Goal: Task Accomplishment & Management: Complete application form

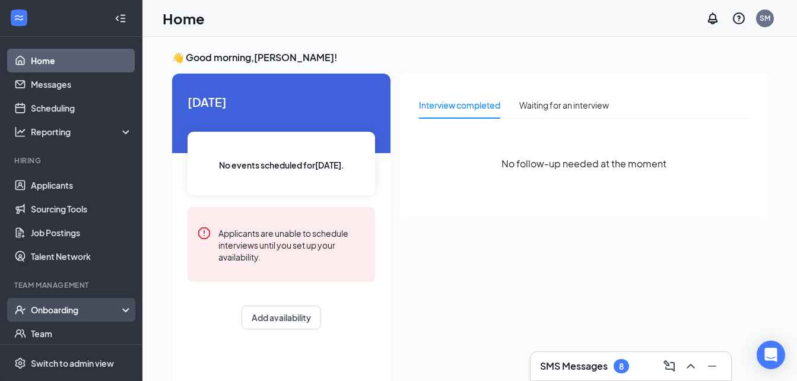
click at [78, 309] on div "Onboarding" at bounding box center [76, 310] width 91 height 12
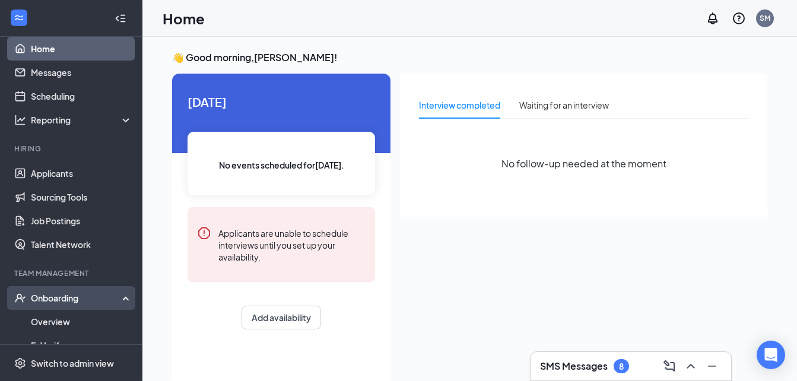
scroll to position [202, 0]
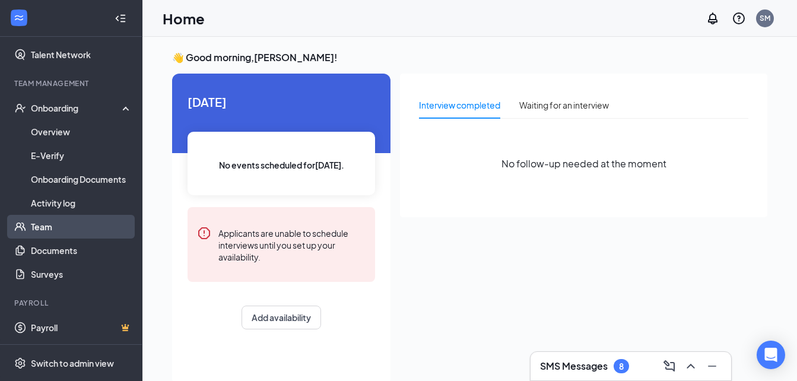
click at [38, 230] on link "Team" at bounding box center [81, 227] width 101 height 24
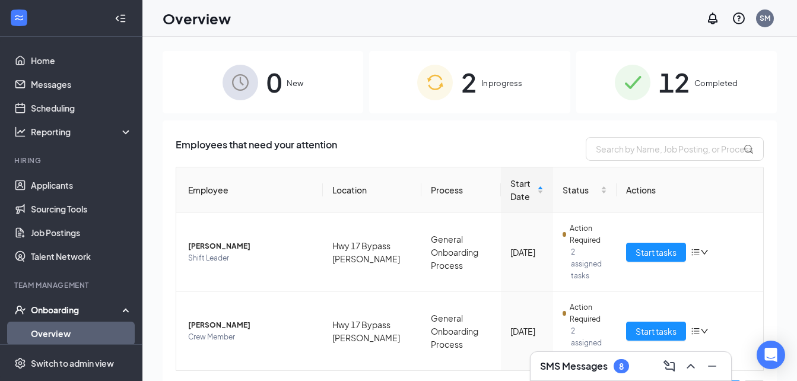
click at [502, 88] on span "In progress" at bounding box center [501, 83] width 41 height 12
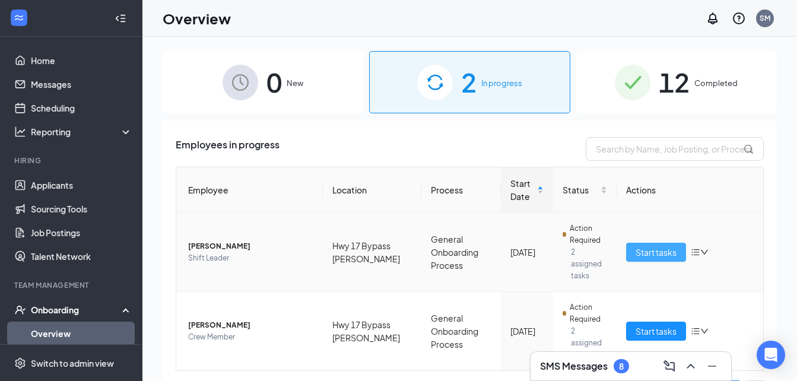
click at [655, 247] on span "Start tasks" at bounding box center [656, 252] width 41 height 13
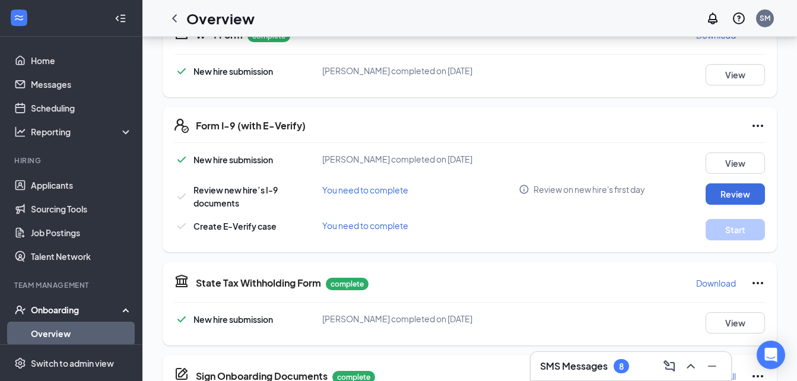
scroll to position [297, 0]
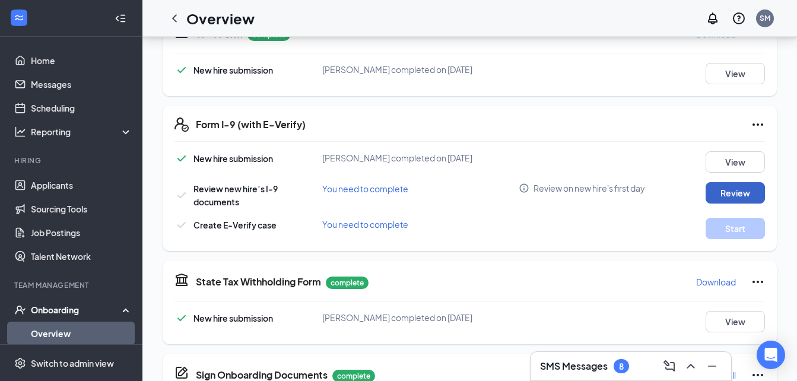
click at [742, 193] on button "Review" at bounding box center [735, 192] width 59 height 21
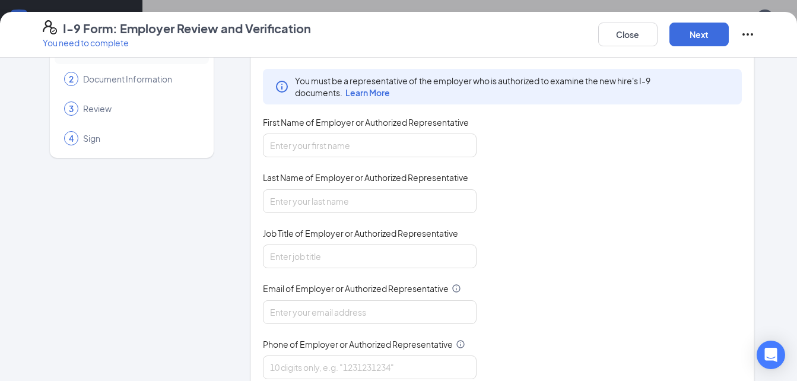
scroll to position [89, 0]
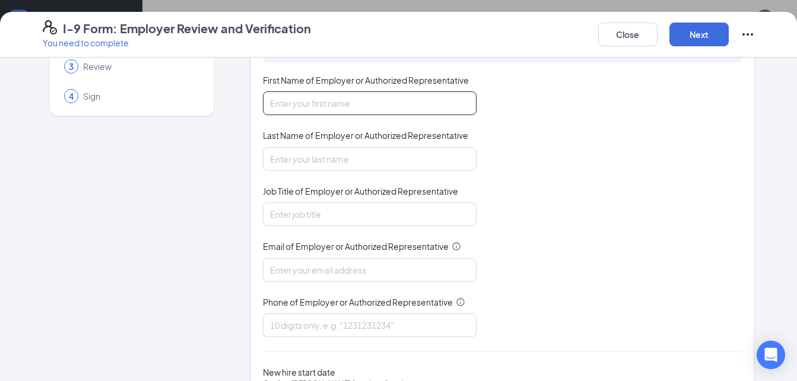
click at [400, 107] on input "First Name of Employer or Authorized Representative" at bounding box center [370, 103] width 214 height 24
type input "[PERSON_NAME]"
type input "[EMAIL_ADDRESS][DOMAIN_NAME]"
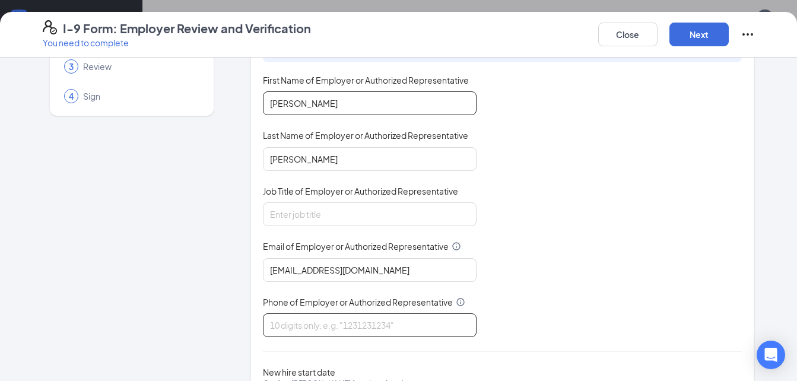
type input "8434293549"
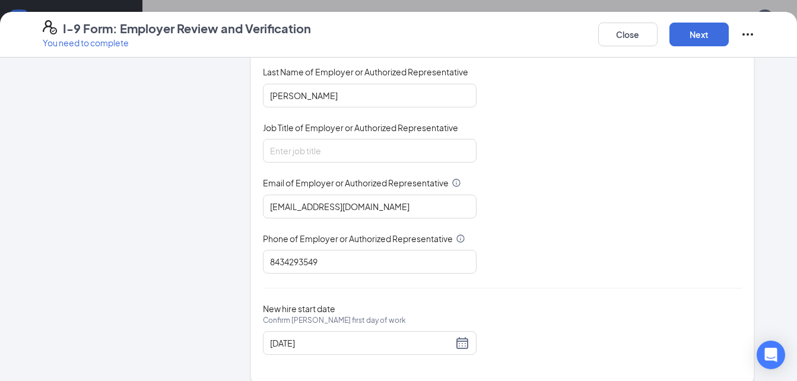
scroll to position [167, 0]
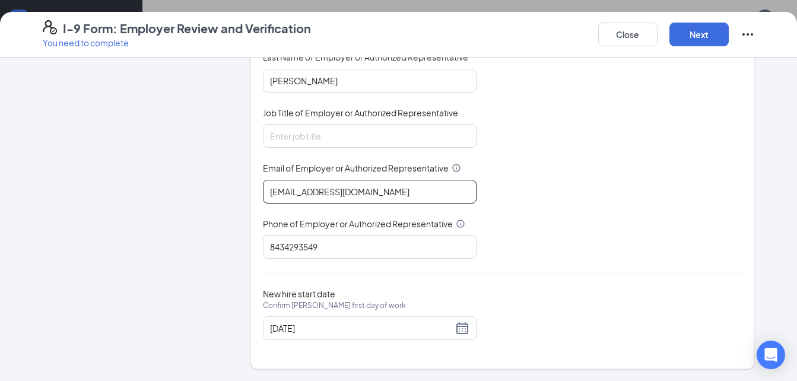
click at [399, 192] on input "[EMAIL_ADDRESS][DOMAIN_NAME]" at bounding box center [370, 192] width 214 height 24
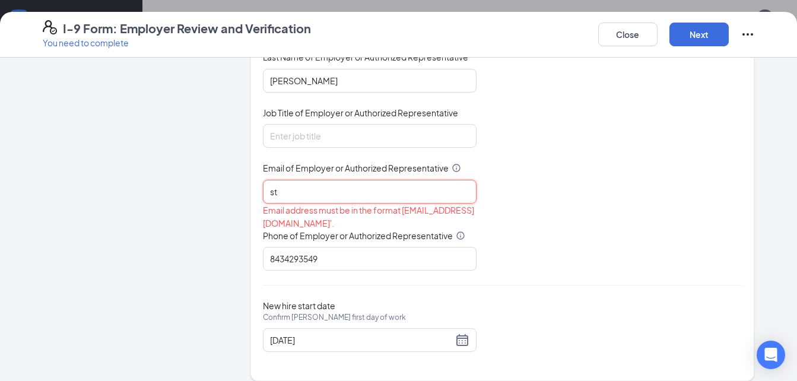
type input "s"
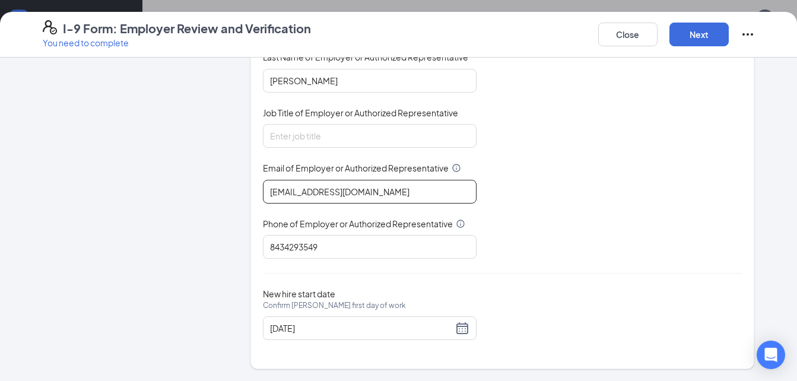
type input "[EMAIL_ADDRESS][DOMAIN_NAME]"
click at [652, 220] on div "You must be a representative of the employer who is authorized to examine the n…" at bounding box center [503, 103] width 480 height 310
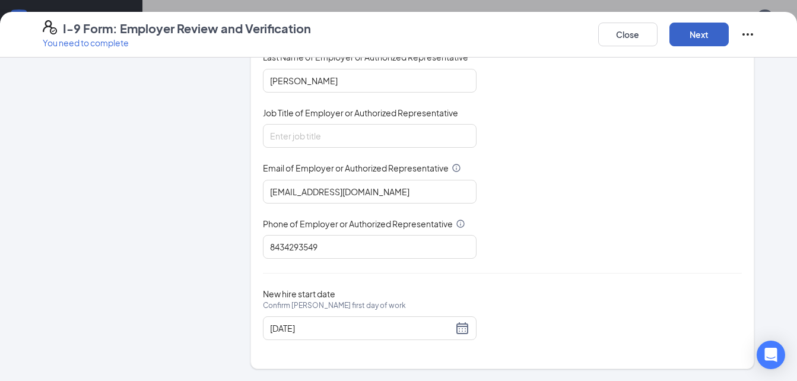
click at [707, 31] on button "Next" at bounding box center [698, 35] width 59 height 24
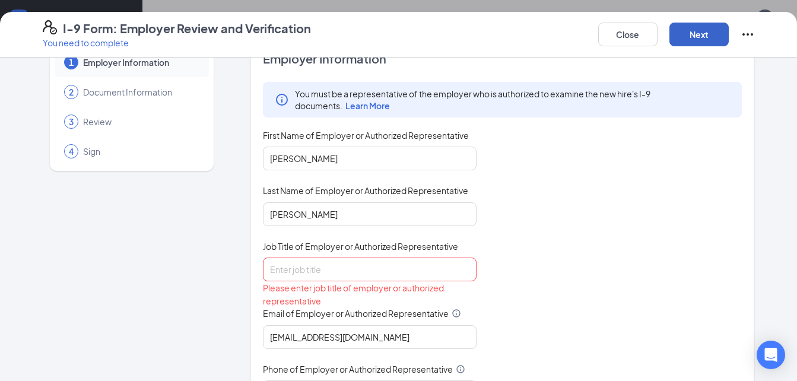
scroll to position [33, 0]
click at [423, 265] on input "Job Title of Employer or Authorized Representative" at bounding box center [370, 270] width 214 height 24
click at [587, 275] on div "You must be a representative of the employer who is authorized to examine the n…" at bounding box center [503, 243] width 480 height 322
click at [329, 273] on input "Job Title of Employer or Authorized Representative" at bounding box center [370, 270] width 214 height 24
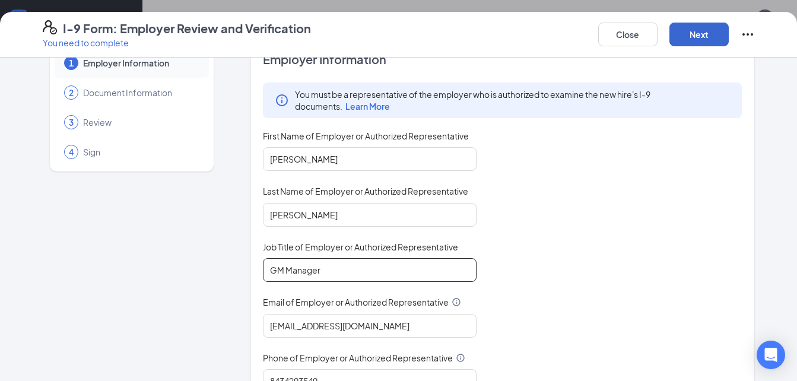
type input "GM Manager"
click at [688, 45] on button "Next" at bounding box center [698, 35] width 59 height 24
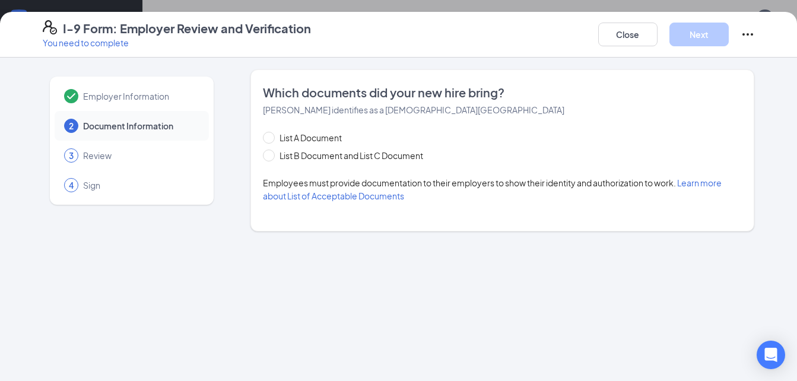
scroll to position [0, 0]
click at [269, 157] on input "List B Document and List C Document" at bounding box center [267, 154] width 8 height 8
radio input "true"
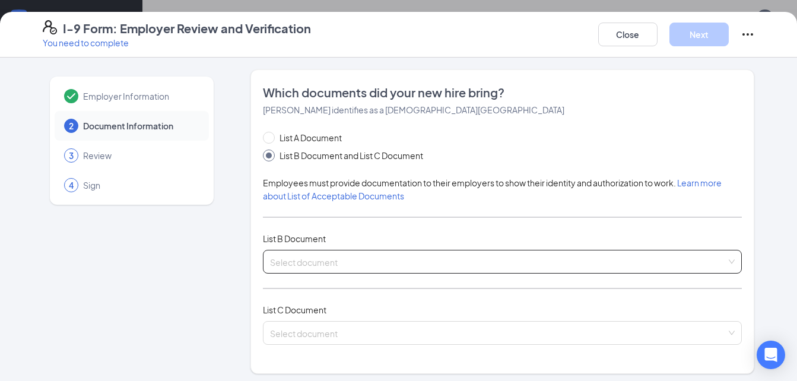
click at [290, 260] on div "Select document List B Documents Driver’s License issued by U.S State or outlyi…" at bounding box center [503, 262] width 480 height 24
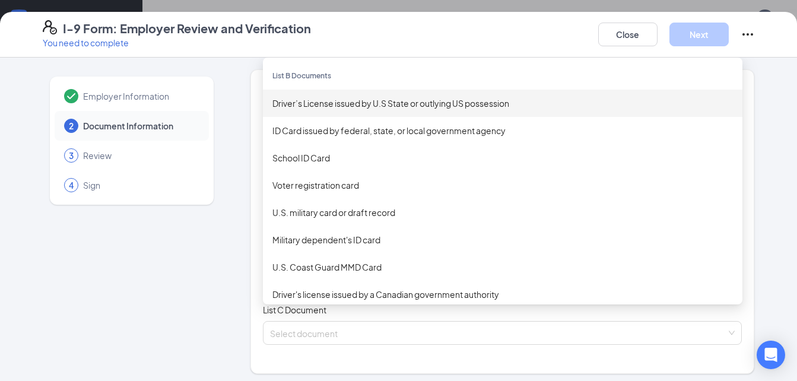
click at [325, 110] on div "Driver’s License issued by U.S State or outlying US possession" at bounding box center [503, 103] width 480 height 27
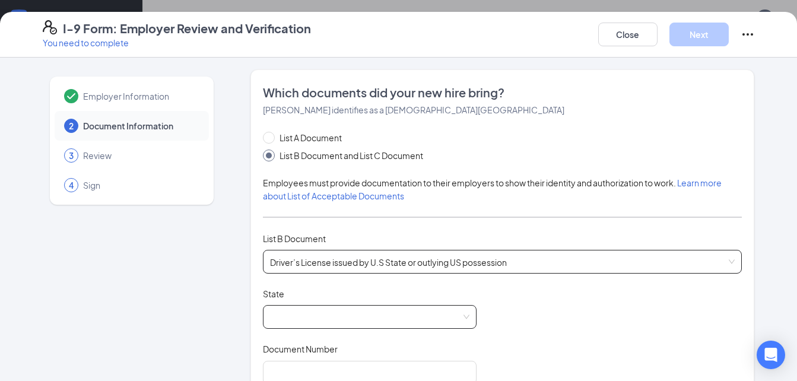
click at [297, 313] on span at bounding box center [369, 317] width 199 height 23
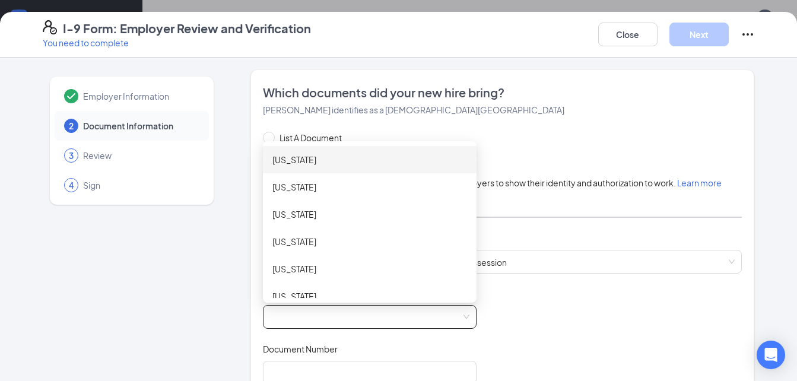
click at [297, 313] on span at bounding box center [369, 317] width 199 height 23
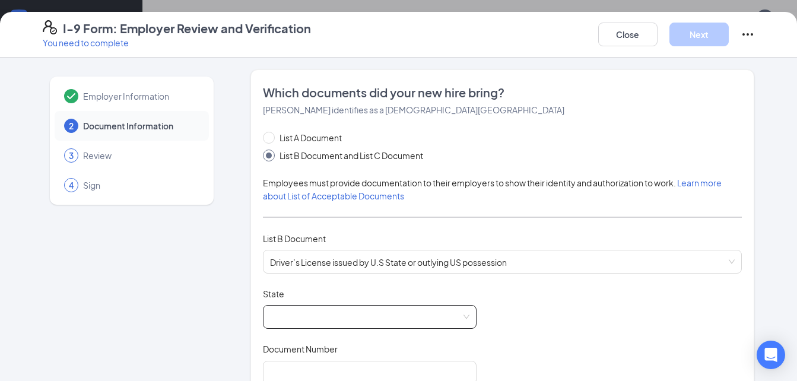
click at [297, 313] on span at bounding box center [369, 317] width 199 height 23
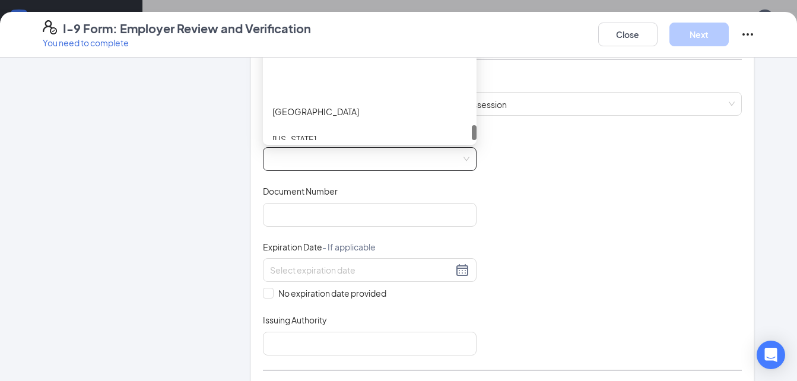
scroll to position [163, 0]
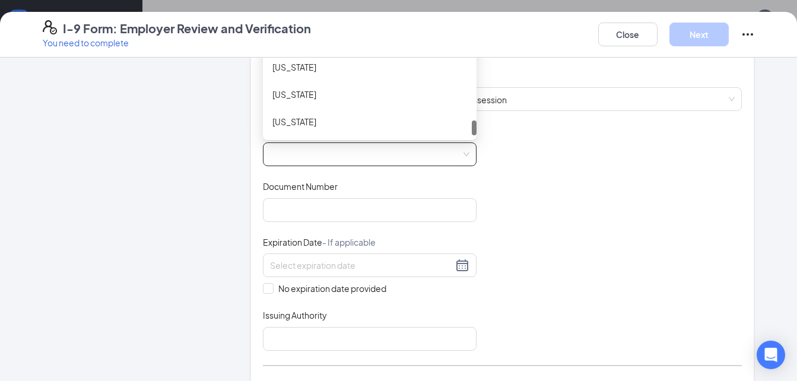
click at [311, 153] on span at bounding box center [369, 154] width 199 height 23
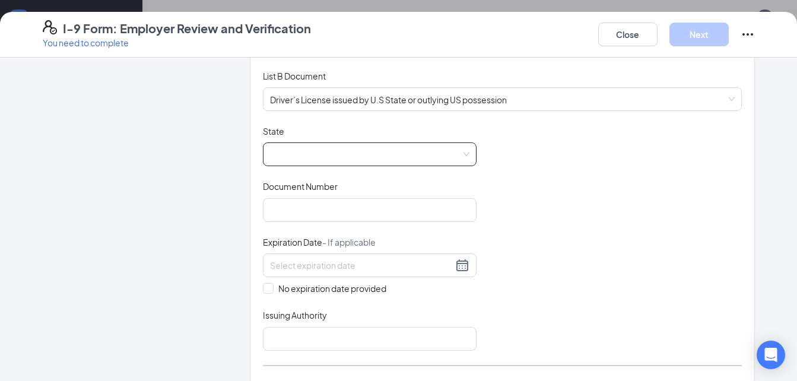
click at [294, 153] on span at bounding box center [369, 154] width 199 height 23
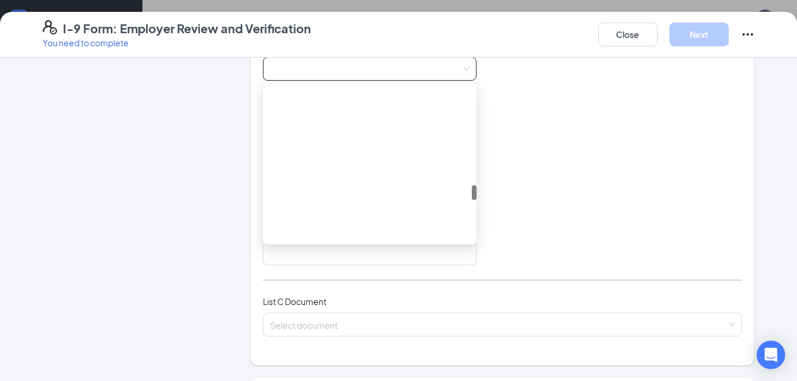
scroll to position [0, 0]
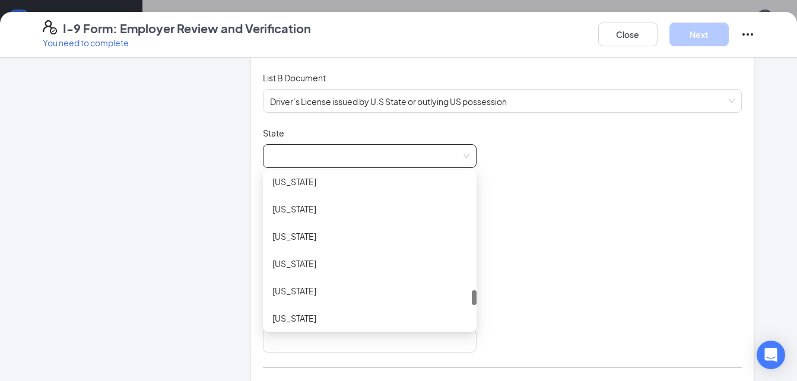
click at [319, 238] on div "[US_STATE]" at bounding box center [369, 236] width 195 height 13
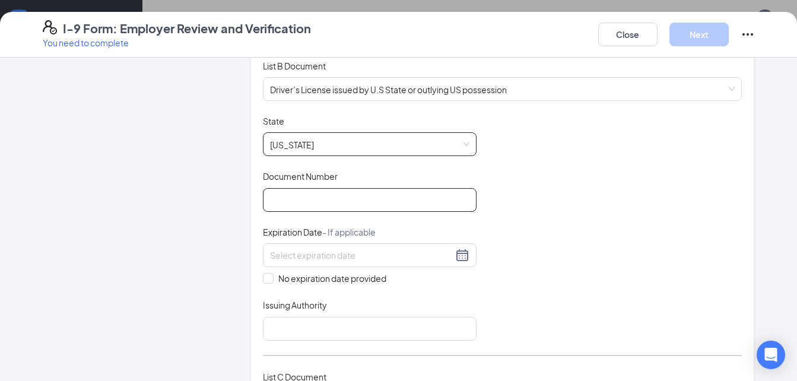
click at [400, 199] on input "Document Number" at bounding box center [370, 200] width 214 height 24
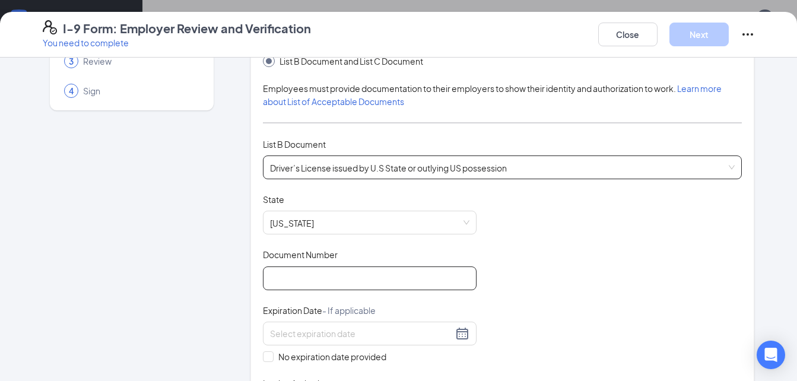
click at [538, 169] on span "Driver’s License issued by U.S State or outlying US possession" at bounding box center [502, 167] width 465 height 23
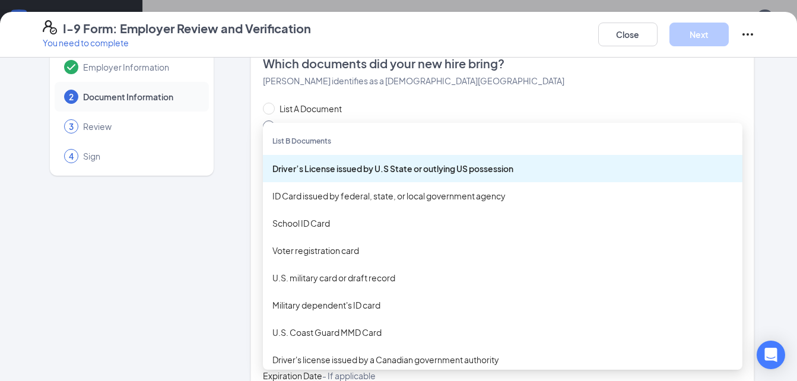
click at [551, 167] on div "Driver’s License issued by U.S State or outlying US possession" at bounding box center [502, 168] width 461 height 13
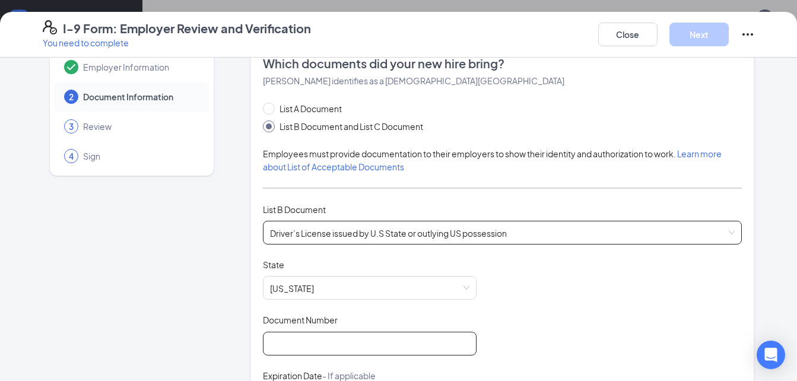
click at [368, 333] on input "Document Number" at bounding box center [370, 344] width 214 height 24
click at [311, 338] on input "103" at bounding box center [370, 344] width 214 height 24
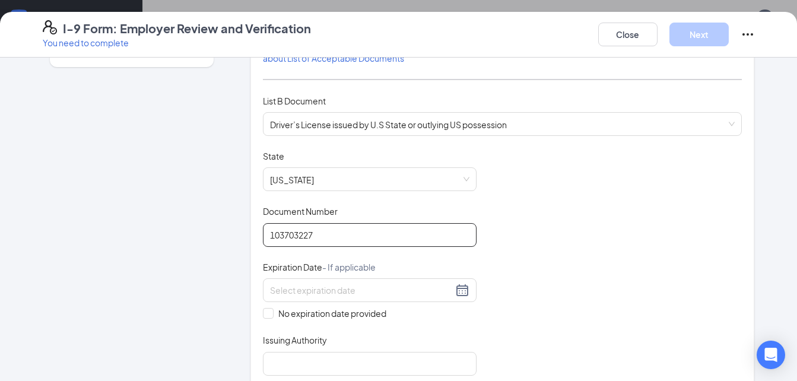
scroll to position [148, 0]
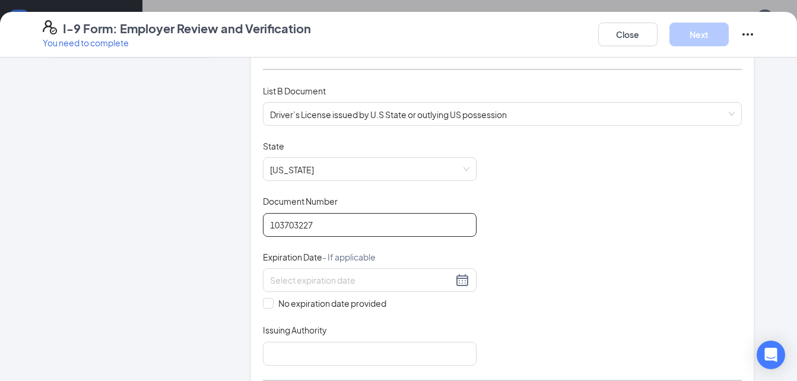
type input "103703227"
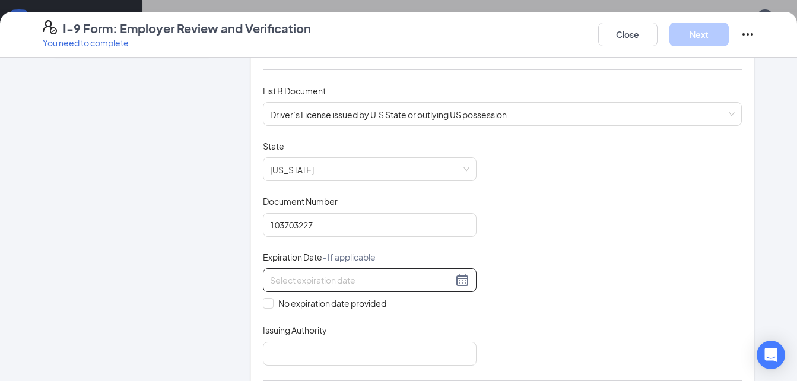
click at [460, 280] on div at bounding box center [369, 280] width 199 height 14
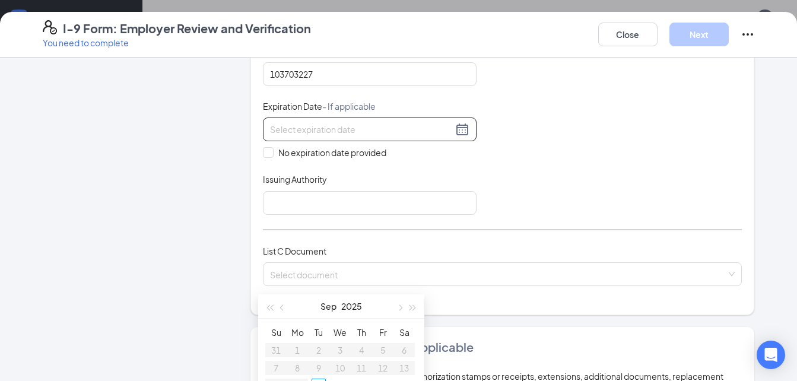
scroll to position [301, 0]
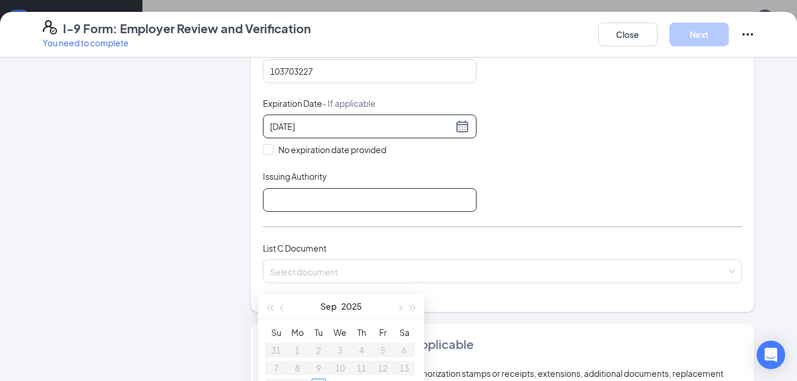
type input "[DATE]"
click at [396, 201] on input "Issuing Authority" at bounding box center [370, 200] width 214 height 24
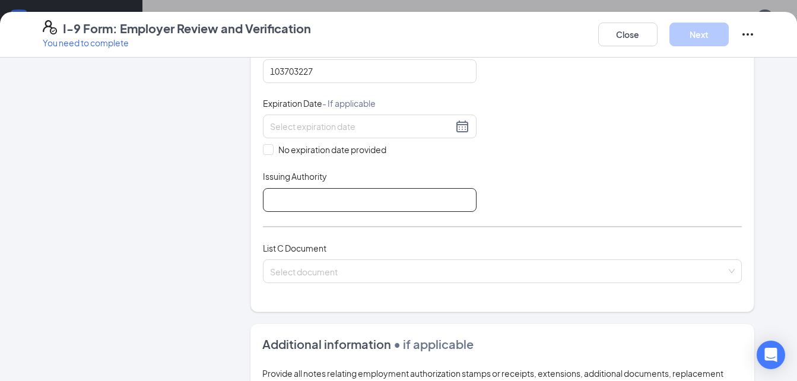
type input "[US_STATE]"
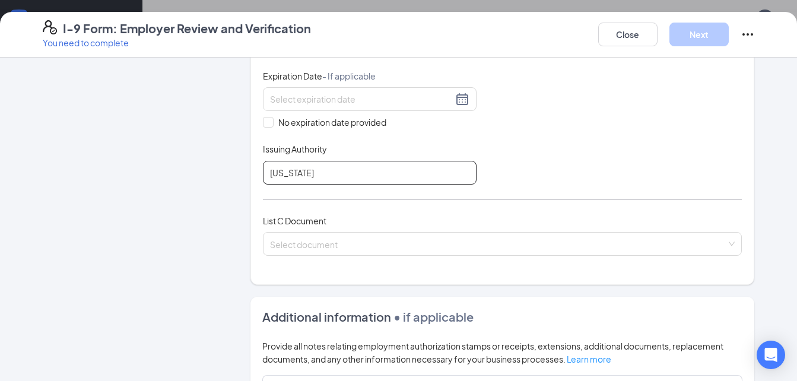
scroll to position [332, 0]
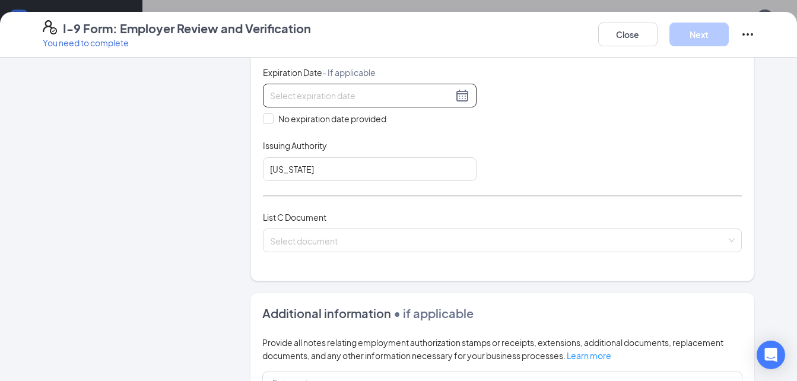
click at [458, 98] on div at bounding box center [369, 95] width 199 height 14
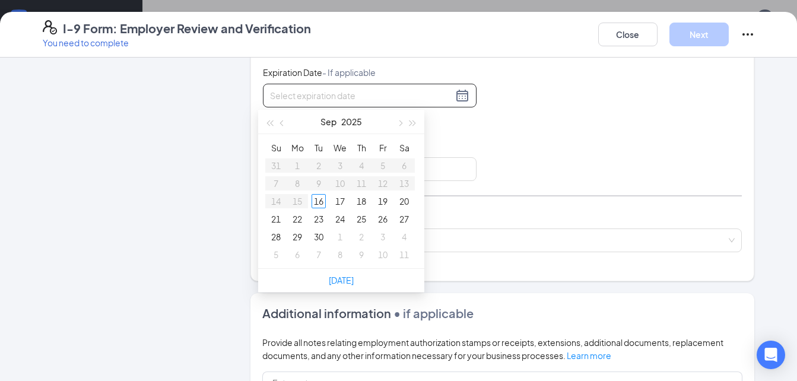
click at [458, 98] on div at bounding box center [369, 95] width 199 height 14
click at [482, 126] on div "Document Title Driver’s License issued by U.S State or outlying US possession S…" at bounding box center [503, 68] width 480 height 226
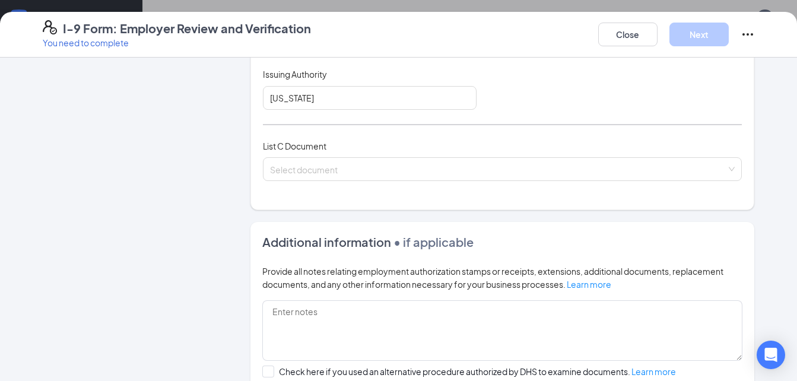
scroll to position [405, 0]
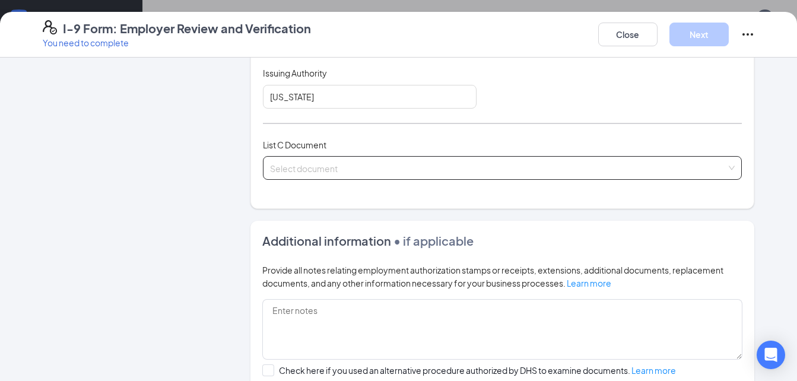
click at [397, 167] on input "search" at bounding box center [498, 166] width 457 height 18
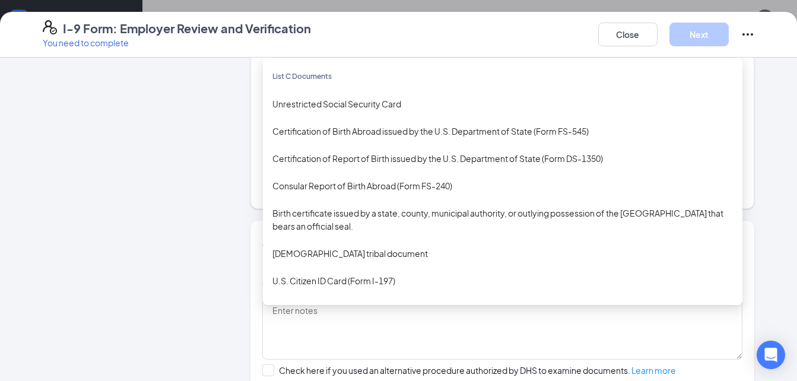
click at [370, 105] on div "Unrestricted Social Security Card" at bounding box center [502, 103] width 461 height 13
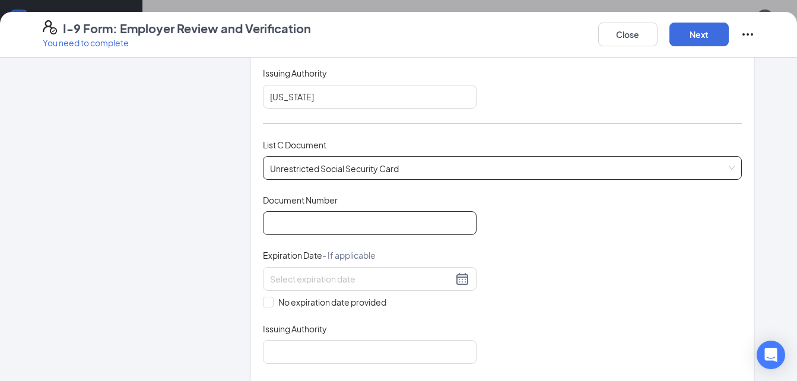
click at [365, 218] on input "Document Number" at bounding box center [370, 223] width 214 height 24
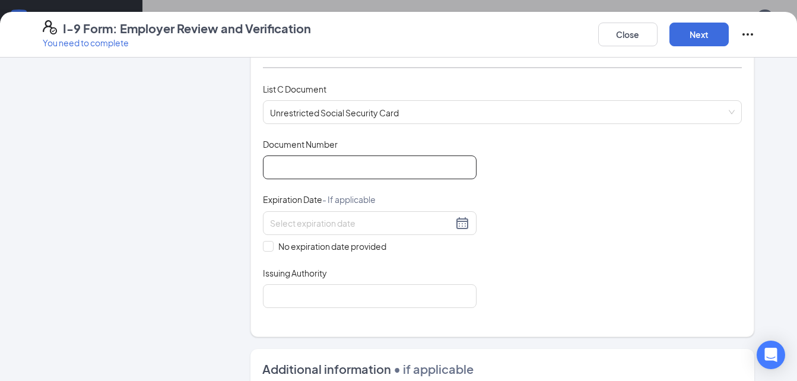
scroll to position [462, 0]
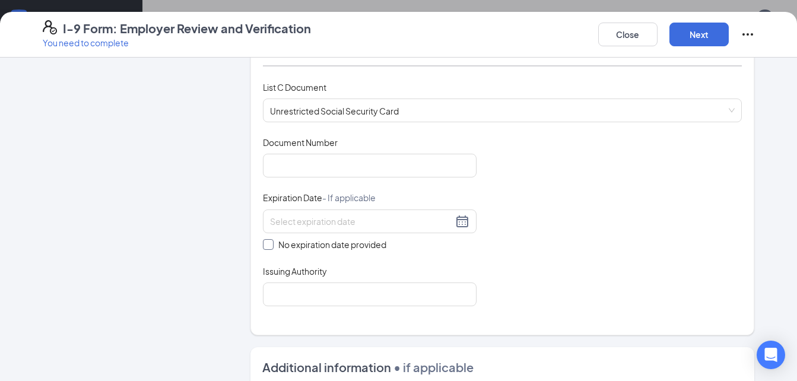
click at [375, 248] on span "No expiration date provided" at bounding box center [333, 244] width 118 height 13
click at [271, 247] on input "No expiration date provided" at bounding box center [267, 243] width 8 height 8
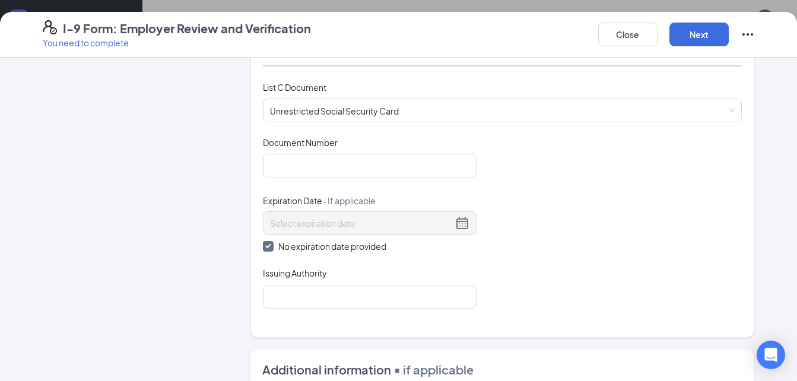
click at [332, 246] on span "No expiration date provided" at bounding box center [333, 246] width 118 height 13
click at [271, 246] on input "No expiration date provided" at bounding box center [267, 245] width 8 height 8
checkbox input "false"
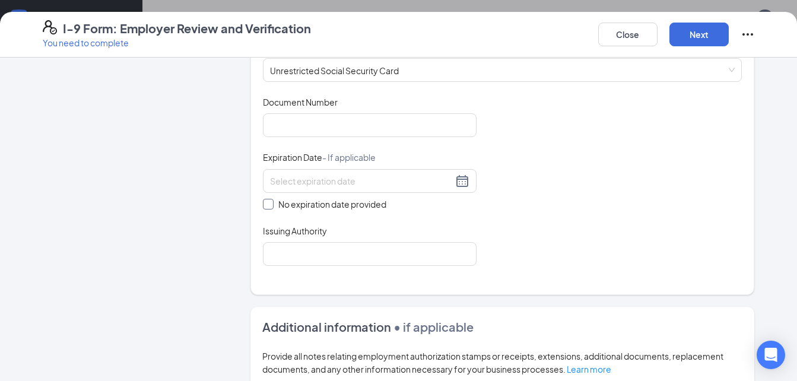
scroll to position [504, 0]
click at [332, 251] on input "Issuing Authority" at bounding box center [370, 253] width 214 height 24
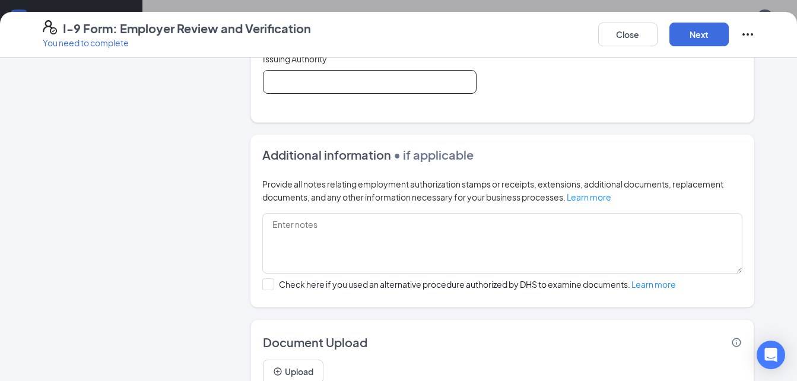
scroll to position [726, 0]
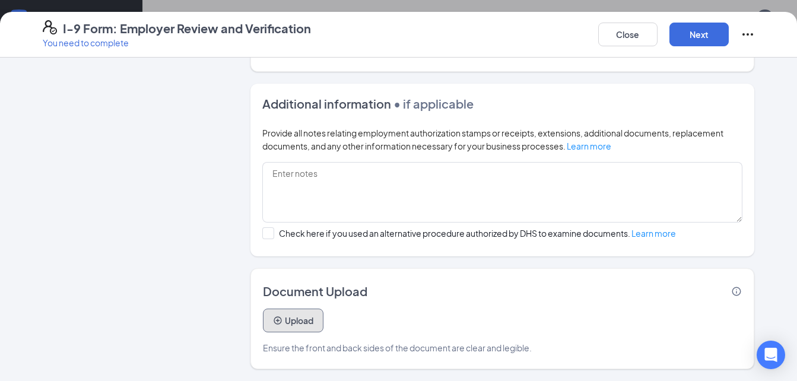
click at [312, 325] on button "Upload" at bounding box center [293, 321] width 61 height 24
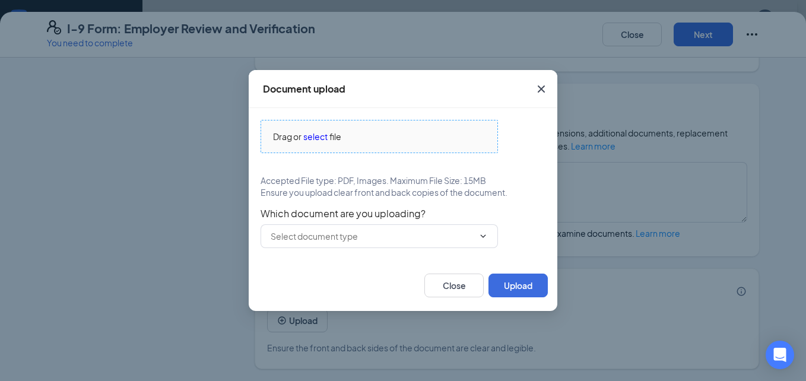
click at [399, 138] on div "Drag or select file" at bounding box center [379, 136] width 236 height 13
click at [360, 138] on div "Drag or select file" at bounding box center [379, 136] width 236 height 13
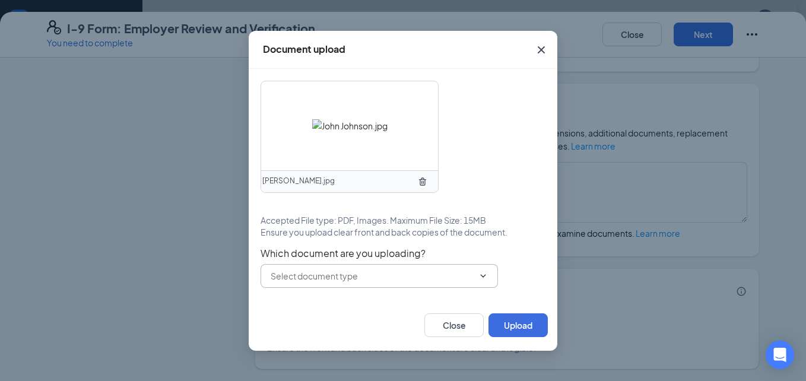
click at [436, 274] on input "text" at bounding box center [372, 275] width 203 height 13
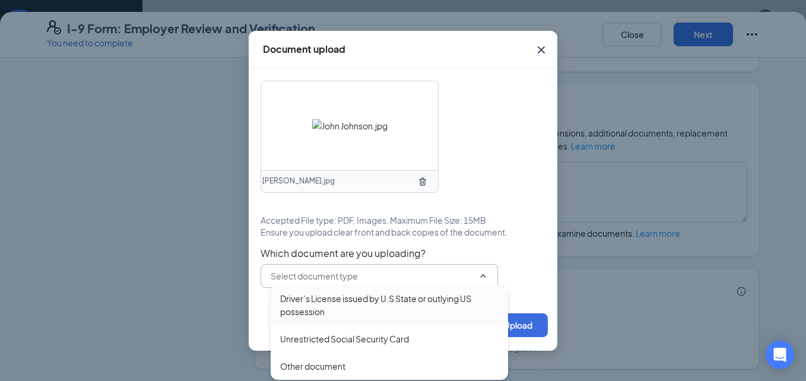
click at [382, 308] on div "Driver’s License issued by U.S State or outlying US possession" at bounding box center [389, 305] width 218 height 26
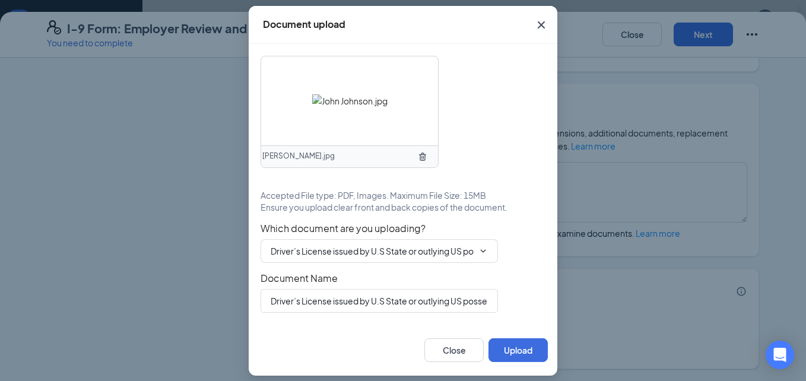
click at [556, 30] on span "Close" at bounding box center [541, 25] width 32 height 32
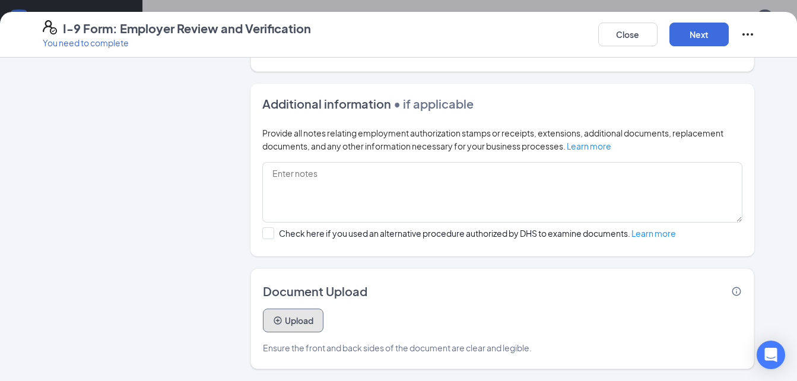
click at [301, 325] on button "Upload" at bounding box center [293, 321] width 61 height 24
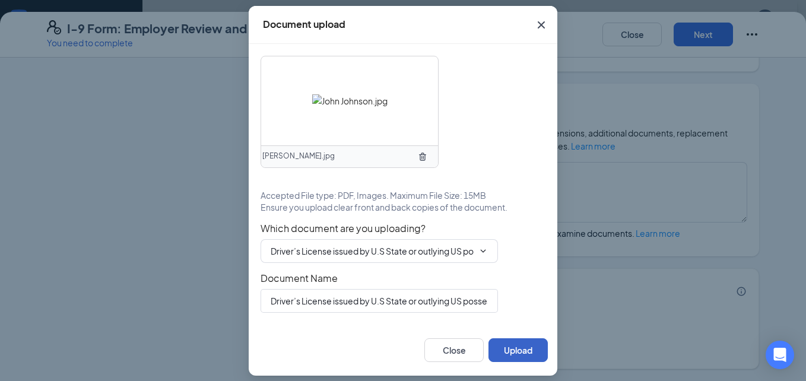
click at [523, 351] on button "Upload" at bounding box center [517, 350] width 59 height 24
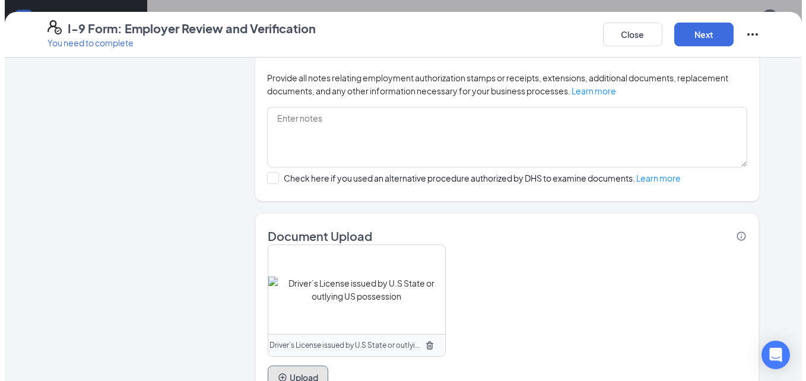
scroll to position [838, 0]
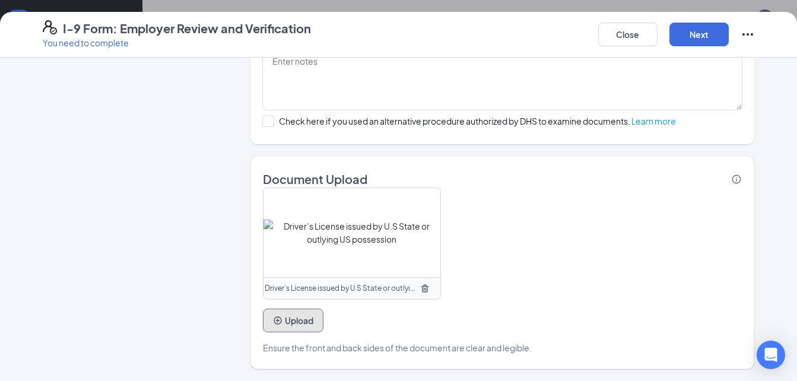
click at [302, 323] on button "Upload" at bounding box center [293, 321] width 61 height 24
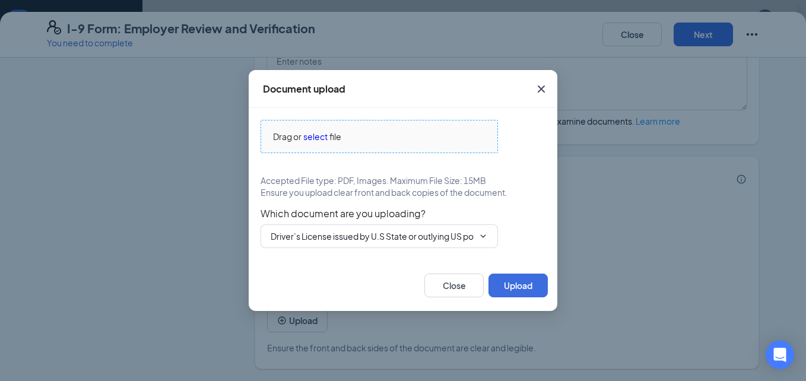
click at [361, 140] on div "Drag or select file" at bounding box center [379, 136] width 236 height 13
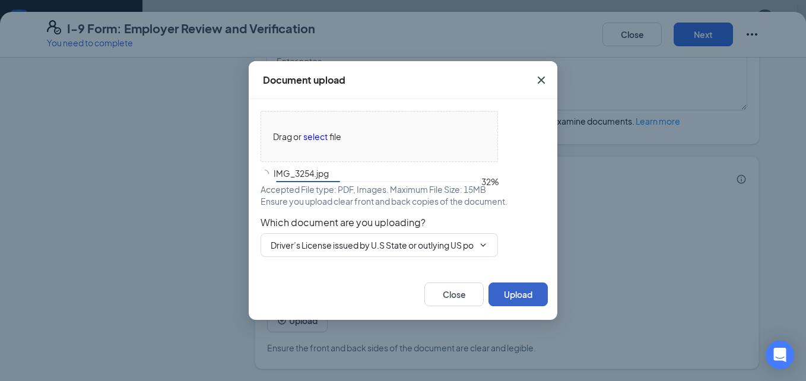
click at [527, 290] on button "Upload" at bounding box center [517, 294] width 59 height 24
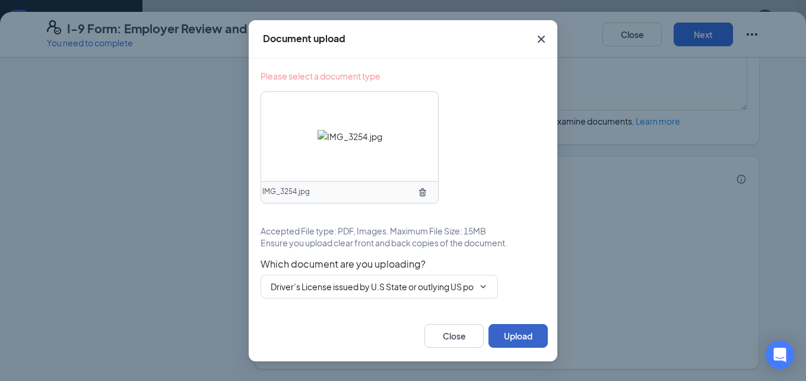
click at [530, 336] on button "Upload" at bounding box center [517, 336] width 59 height 24
click at [490, 288] on span "Driver’s License issued by U.S State or outlying US possession Driver’s License…" at bounding box center [379, 287] width 237 height 24
click at [472, 286] on input "Driver’s License issued by U.S State or outlying US possession" at bounding box center [372, 286] width 203 height 13
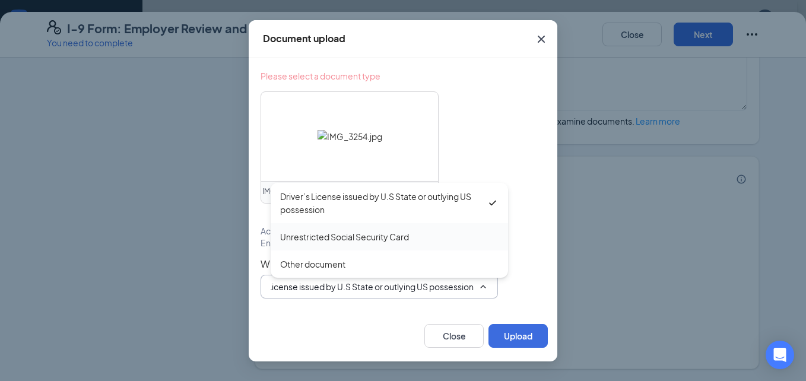
click at [369, 236] on div "Unrestricted Social Security Card" at bounding box center [344, 236] width 129 height 13
type input "Unrestricted Social Security Card"
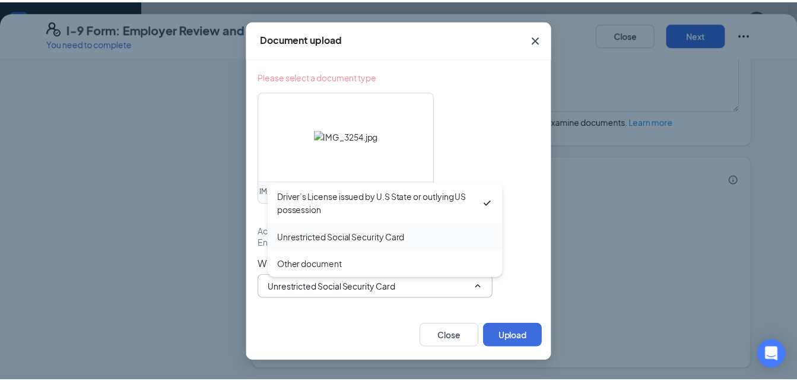
scroll to position [0, 0]
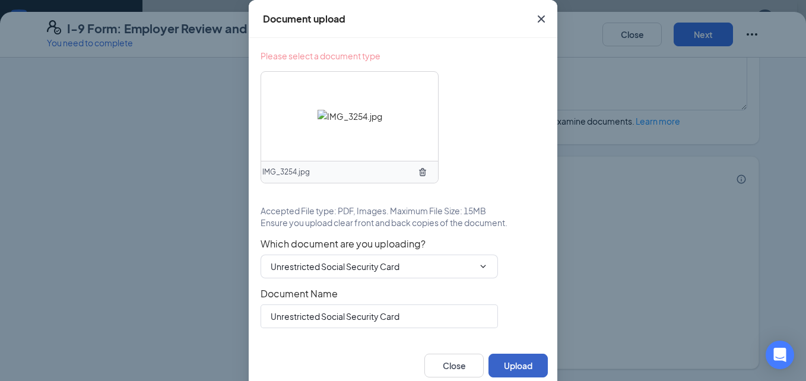
click at [517, 363] on button "Upload" at bounding box center [517, 366] width 59 height 24
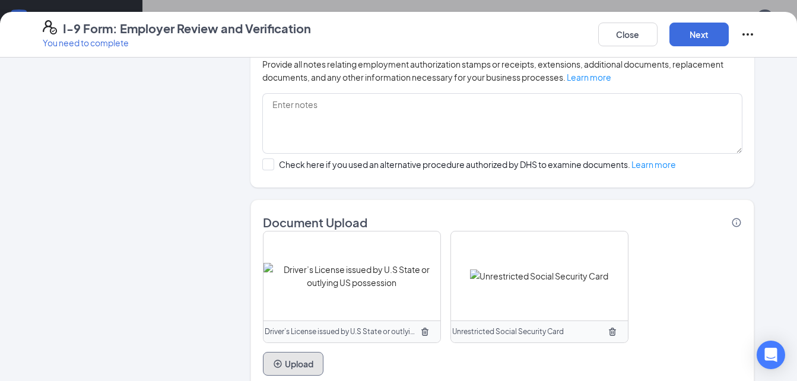
scroll to position [760, 0]
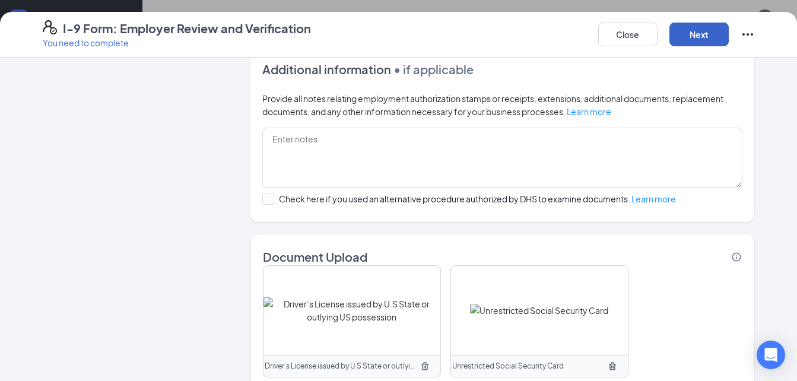
click at [704, 35] on button "Next" at bounding box center [698, 35] width 59 height 24
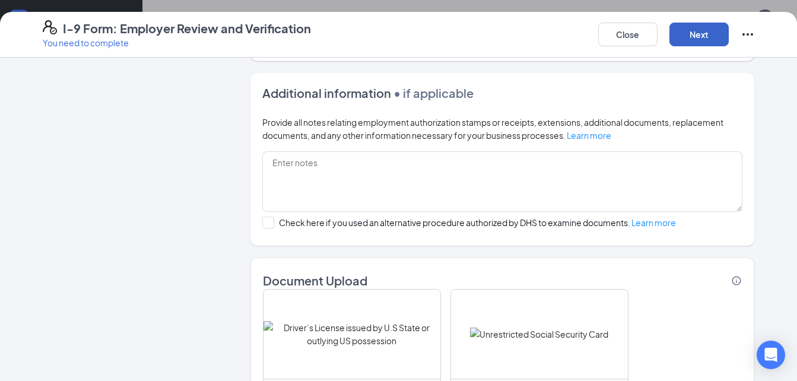
click at [704, 35] on button "Next" at bounding box center [698, 35] width 59 height 24
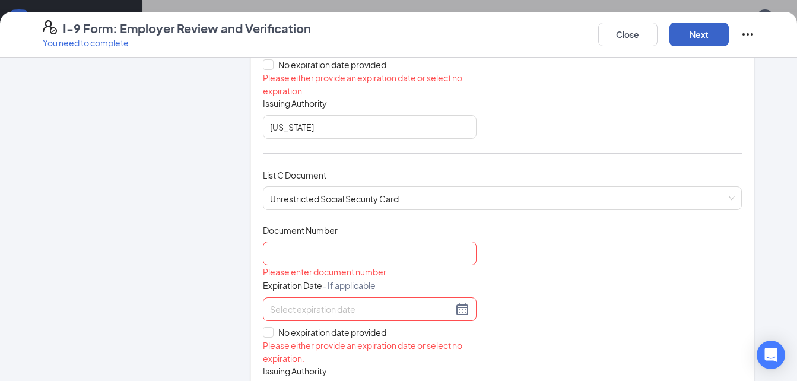
scroll to position [384, 0]
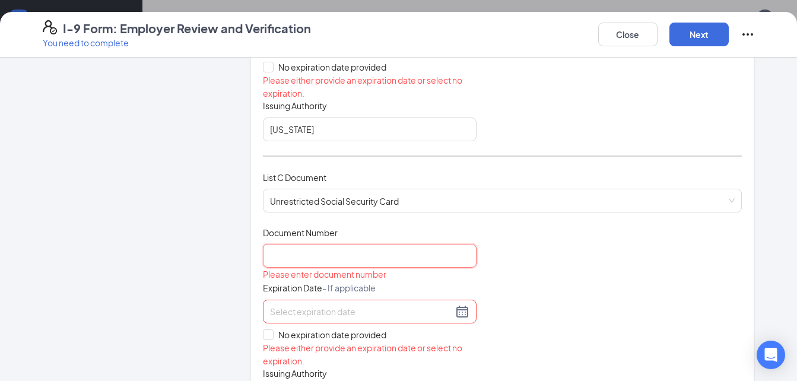
click at [392, 253] on input "Document Number" at bounding box center [370, 256] width 214 height 24
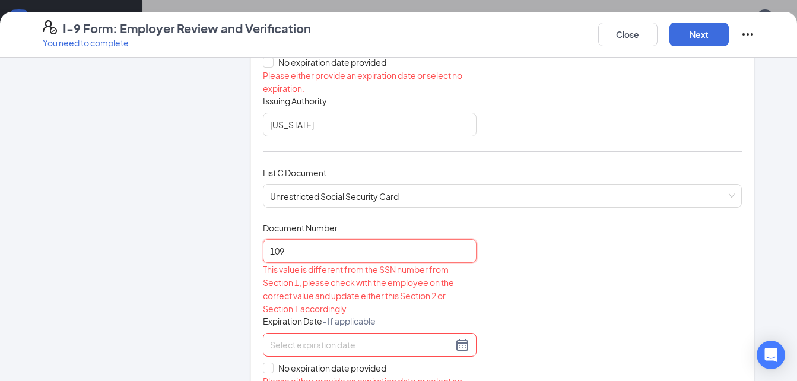
scroll to position [385, 0]
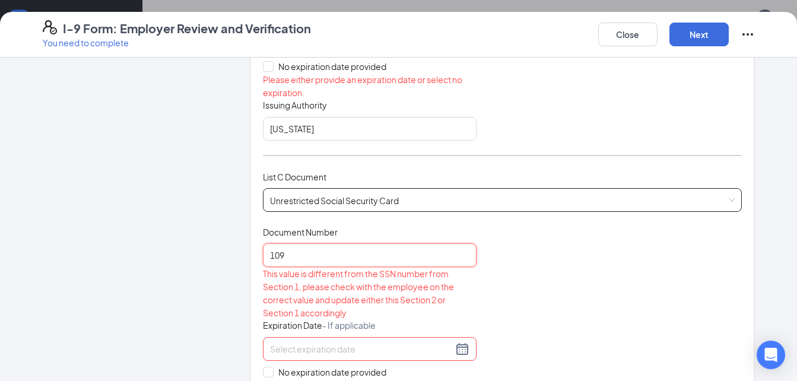
click at [442, 198] on span "Unrestricted Social Security Card" at bounding box center [502, 200] width 465 height 23
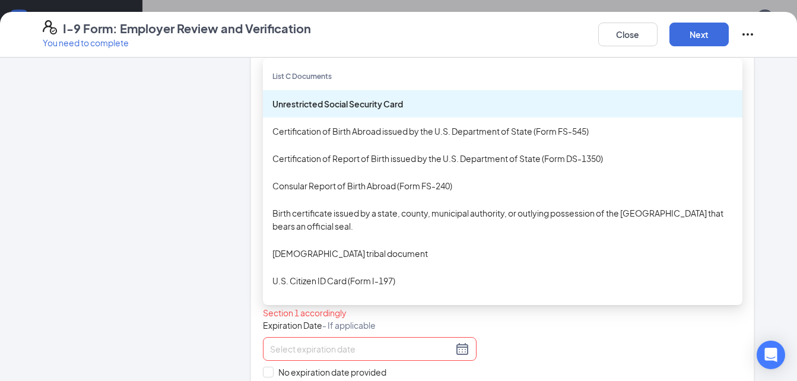
click at [199, 254] on div "Employer Information 2 Document Information 3 Review 4 Sign" at bounding box center [132, 284] width 178 height 1199
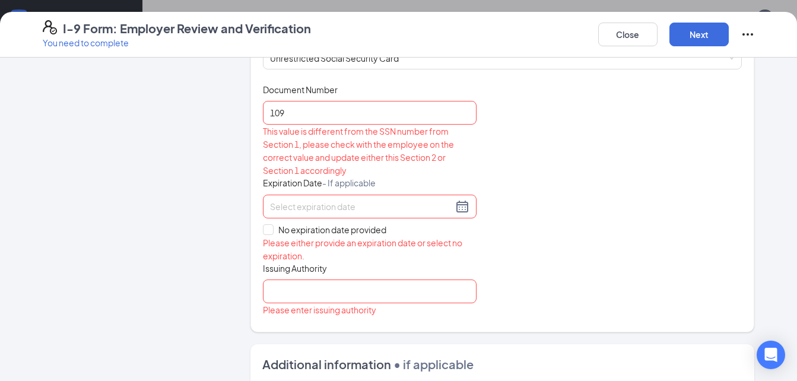
scroll to position [521, 0]
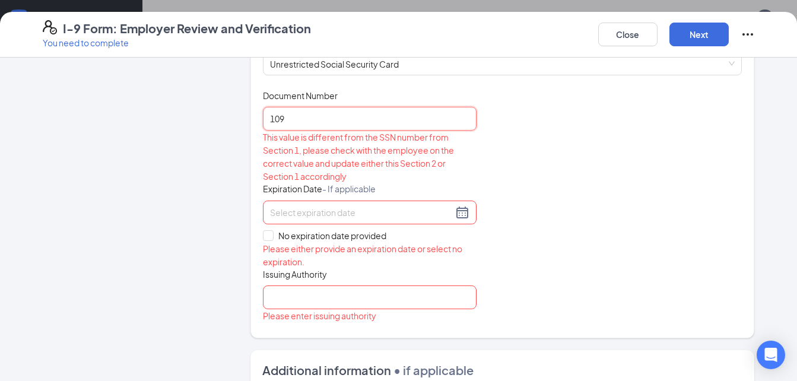
click at [318, 116] on input "109" at bounding box center [370, 119] width 214 height 24
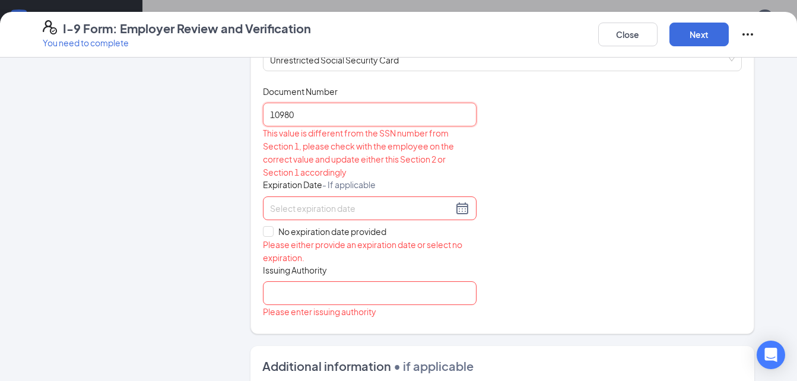
scroll to position [466, 0]
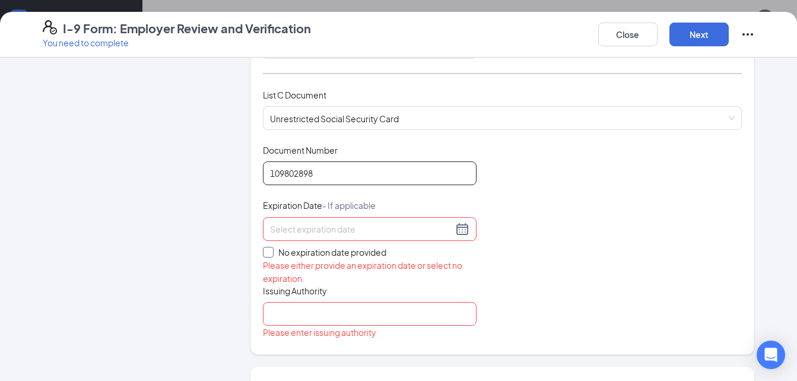
type input "109802898"
click at [361, 253] on span "No expiration date provided" at bounding box center [333, 252] width 118 height 13
click at [271, 253] on input "No expiration date provided" at bounding box center [267, 251] width 8 height 8
checkbox input "true"
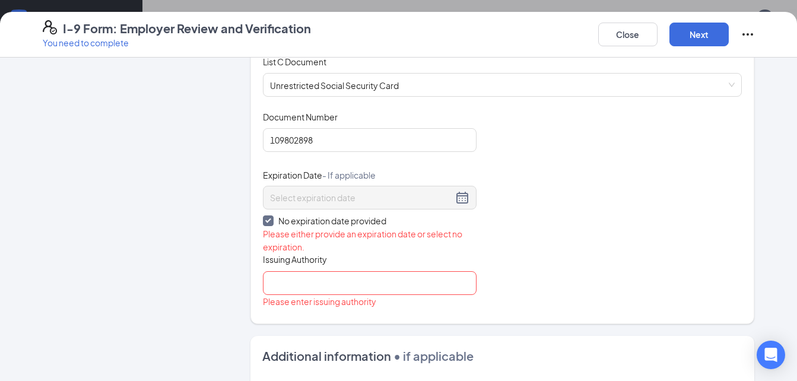
scroll to position [527, 0]
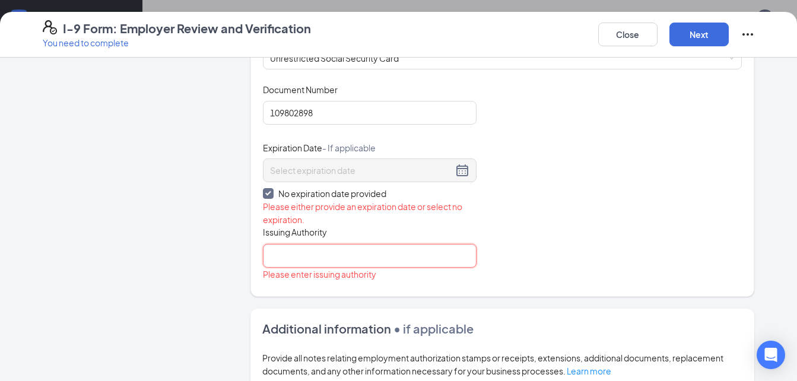
click at [385, 256] on input "Issuing Authority" at bounding box center [370, 256] width 214 height 24
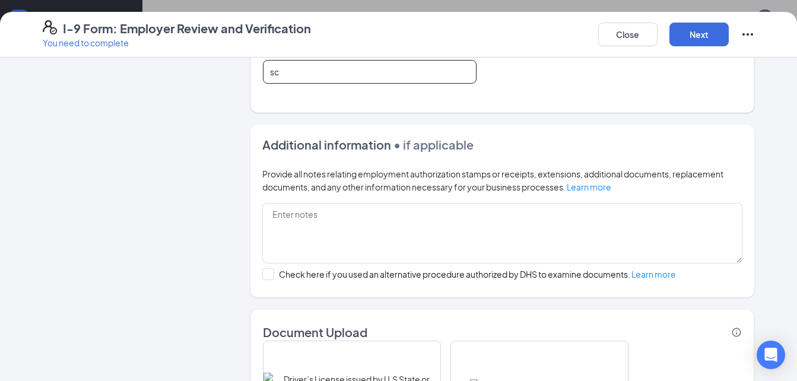
scroll to position [731, 0]
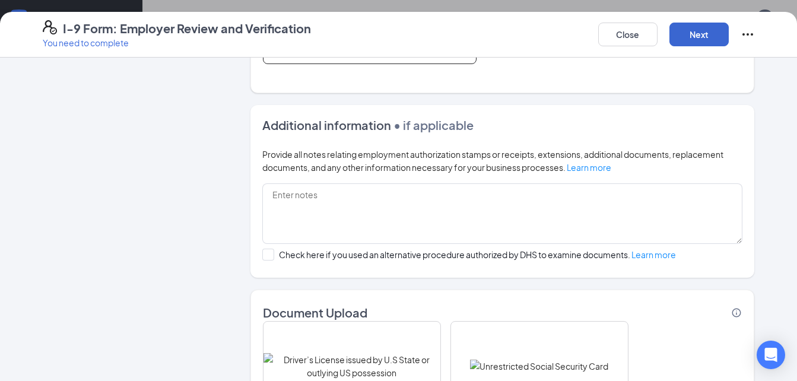
type input "sc"
click at [688, 33] on button "Next" at bounding box center [698, 35] width 59 height 24
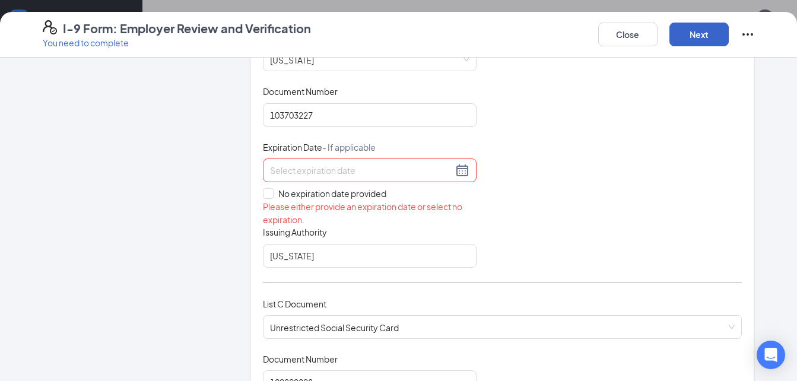
scroll to position [254, 0]
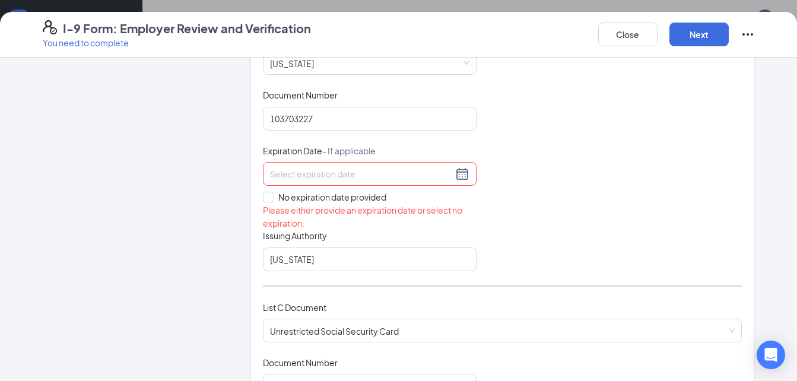
click at [447, 174] on input at bounding box center [361, 173] width 183 height 13
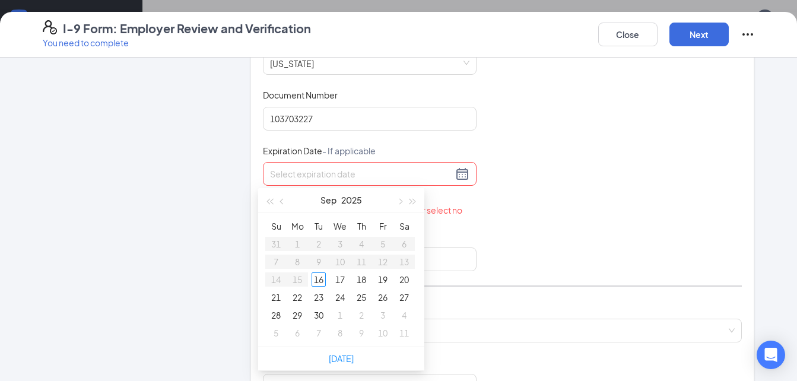
scroll to position [243, 0]
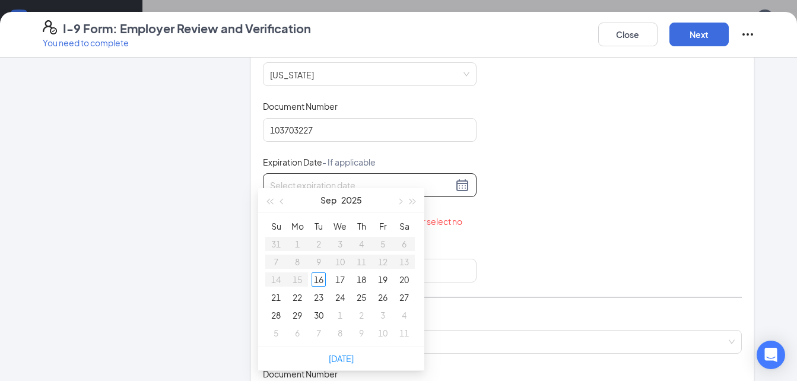
click at [523, 183] on div "Document Title Driver’s License issued by U.S State or outlying US possession S…" at bounding box center [503, 163] width 480 height 237
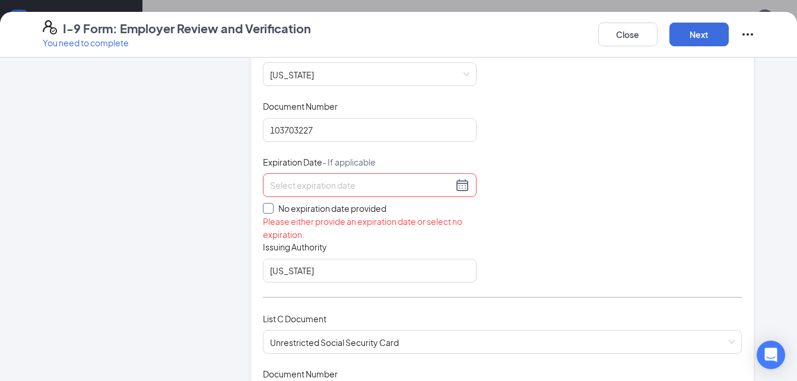
click at [342, 213] on span "No expiration date provided" at bounding box center [333, 208] width 118 height 13
click at [271, 211] on input "No expiration date provided" at bounding box center [267, 207] width 8 height 8
checkbox input "true"
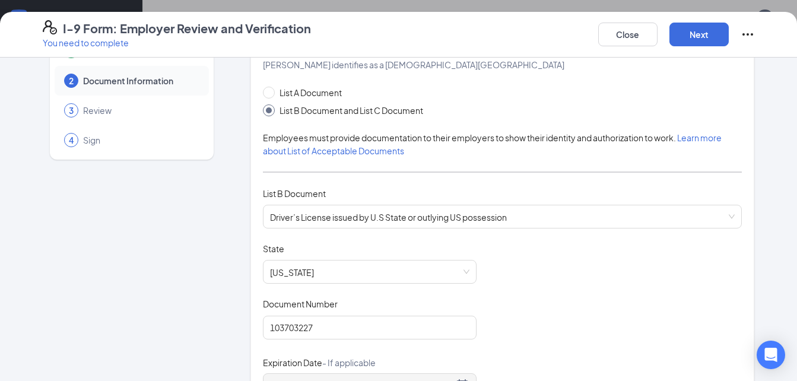
scroll to position [31, 0]
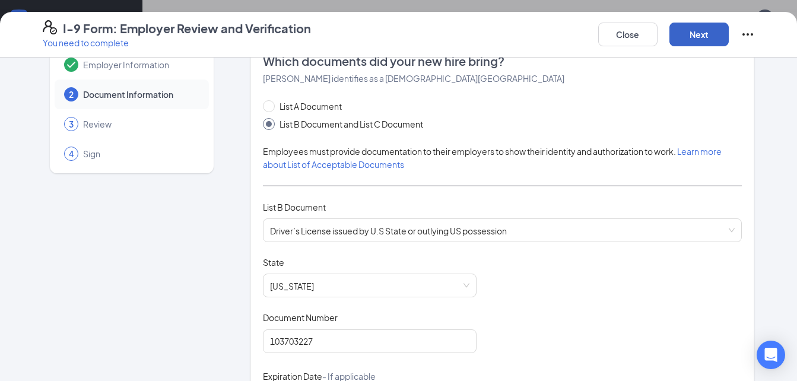
click at [694, 36] on button "Next" at bounding box center [698, 35] width 59 height 24
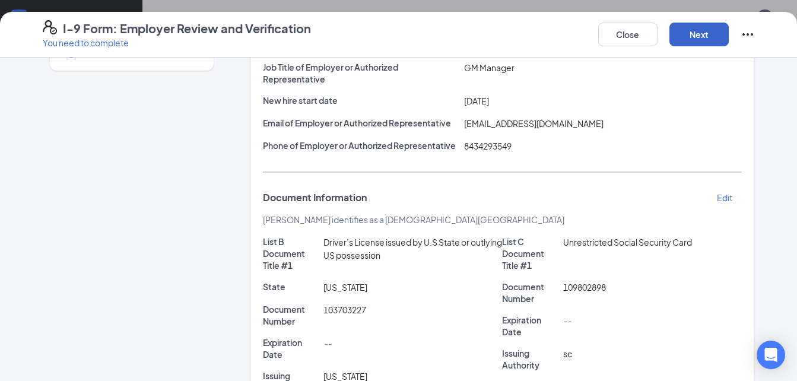
scroll to position [128, 0]
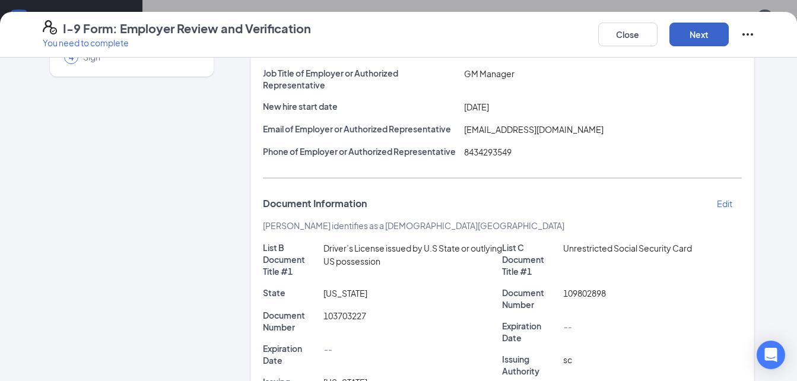
click at [704, 30] on button "Next" at bounding box center [698, 35] width 59 height 24
click at [695, 34] on button "Next" at bounding box center [698, 35] width 59 height 24
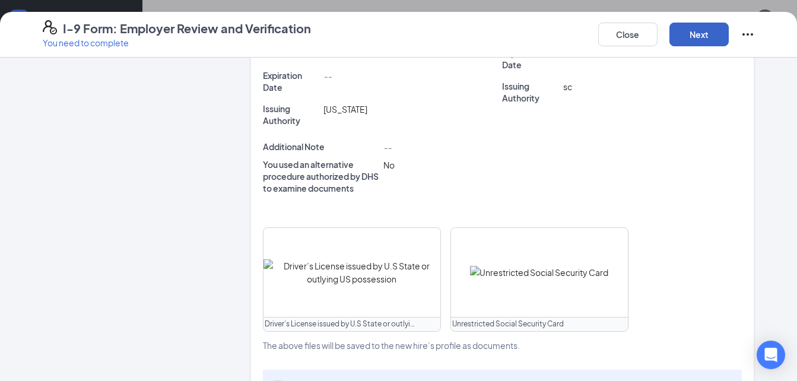
scroll to position [501, 0]
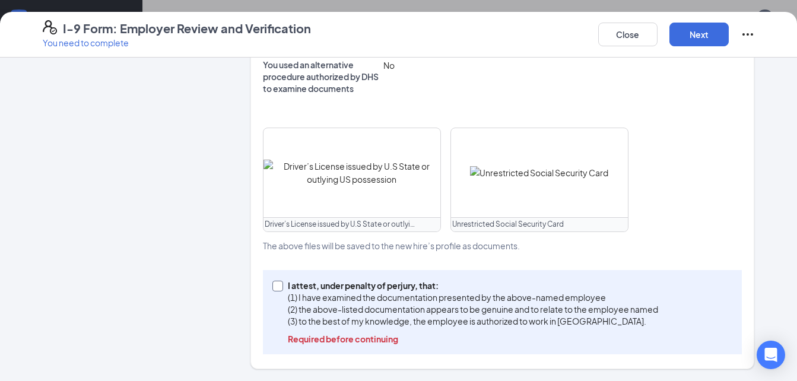
click at [362, 341] on p "Required before continuing" at bounding box center [473, 339] width 370 height 12
click at [281, 289] on input "I attest, under penalty of perjury, that: (1) I have examined the documentation…" at bounding box center [276, 285] width 8 height 8
checkbox input "true"
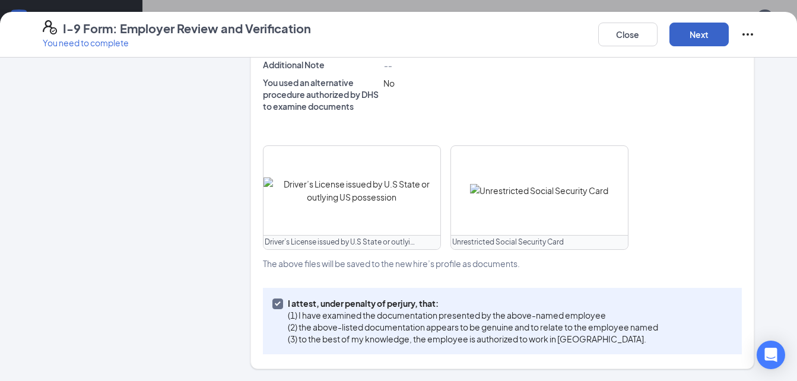
click at [705, 38] on button "Next" at bounding box center [698, 35] width 59 height 24
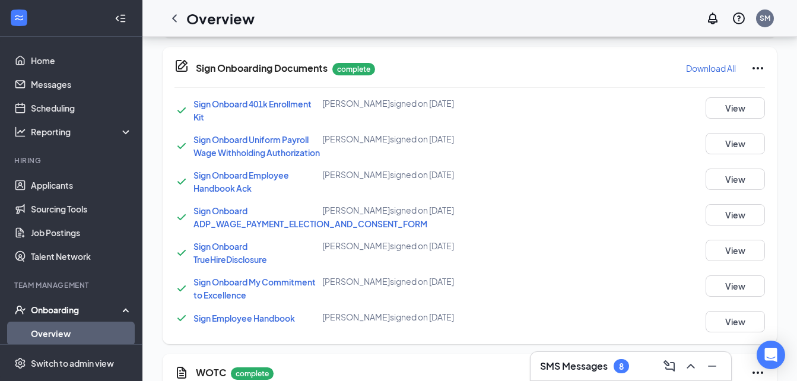
scroll to position [300, 0]
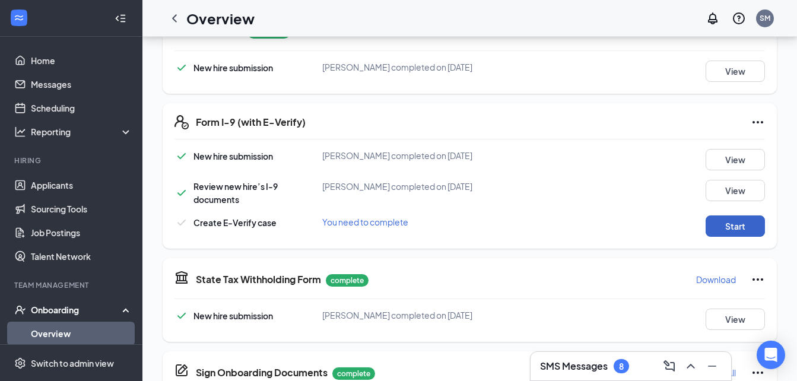
click at [740, 223] on button "Start" at bounding box center [735, 225] width 59 height 21
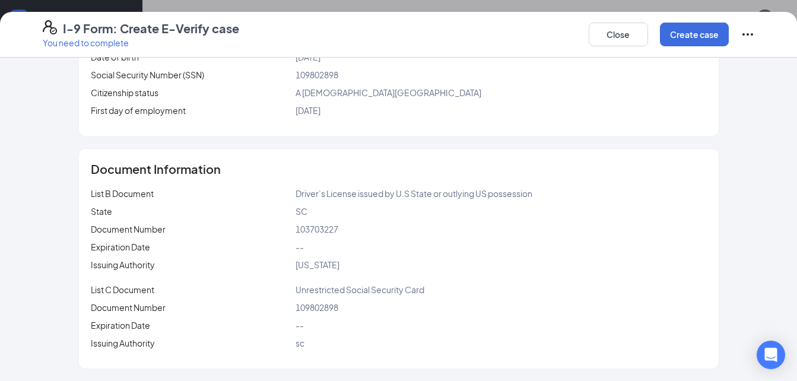
scroll to position [389, 0]
click at [706, 33] on button "Create case" at bounding box center [694, 35] width 69 height 24
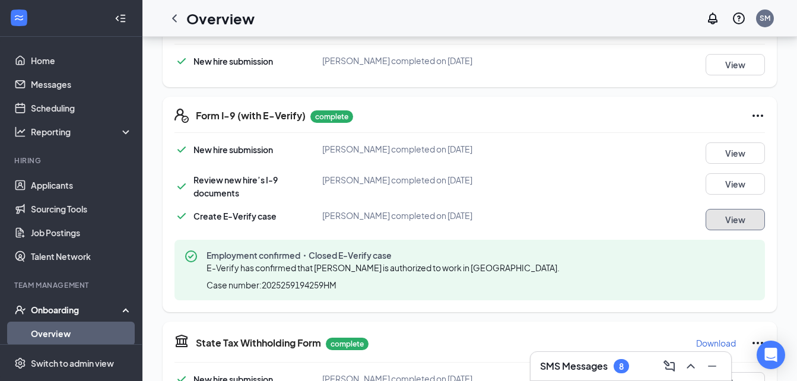
scroll to position [303, 0]
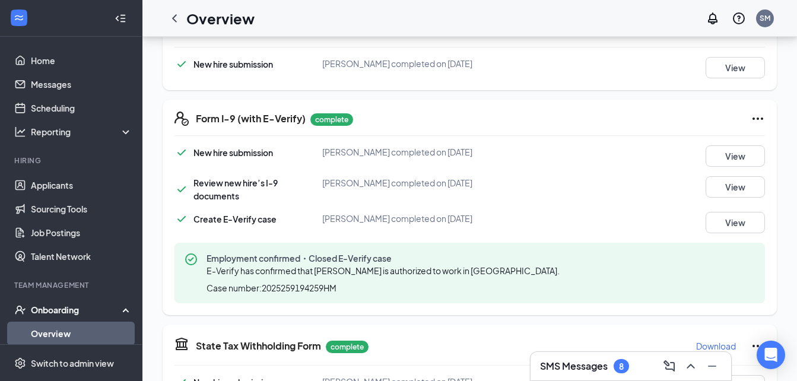
click at [62, 329] on link "Overview" at bounding box center [81, 334] width 101 height 24
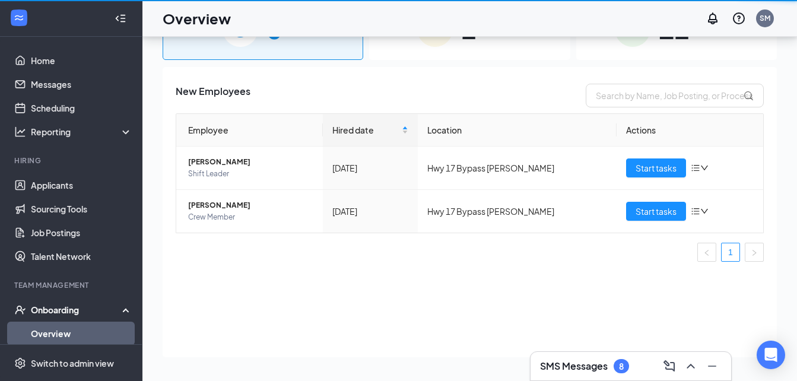
scroll to position [53, 0]
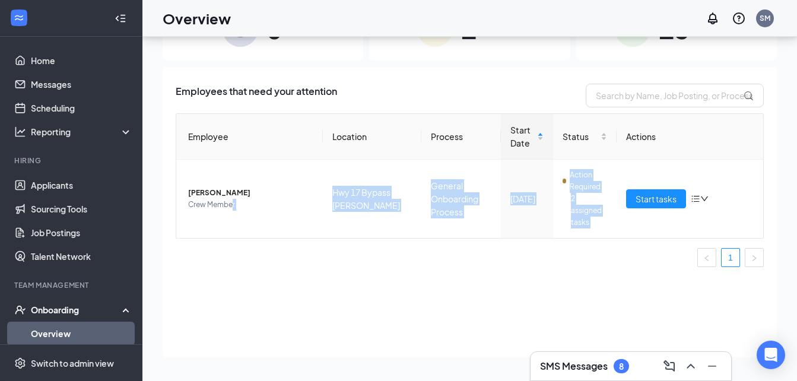
drag, startPoint x: 234, startPoint y: 222, endPoint x: 436, endPoint y: 255, distance: 205.0
click at [436, 255] on div "Employee Location Process Start Date Status Actions Molly Summers Crew Member H…" at bounding box center [470, 190] width 588 height 154
drag, startPoint x: 436, startPoint y: 255, endPoint x: 382, endPoint y: 317, distance: 82.9
click at [382, 317] on div "Employees that need your attention Employee Location Process Start Date Status …" at bounding box center [470, 212] width 614 height 290
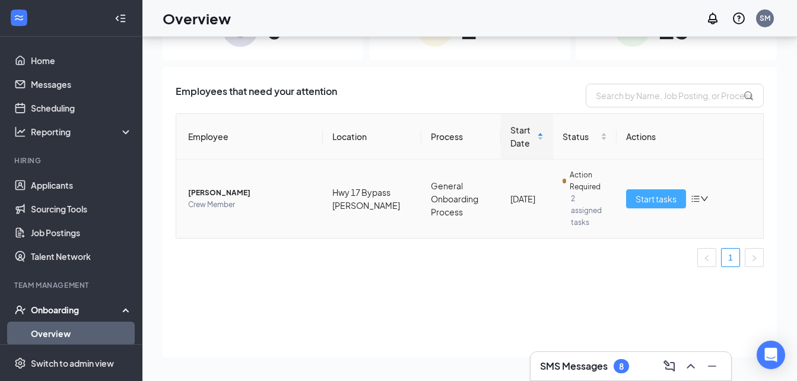
click at [646, 193] on span "Start tasks" at bounding box center [656, 198] width 41 height 13
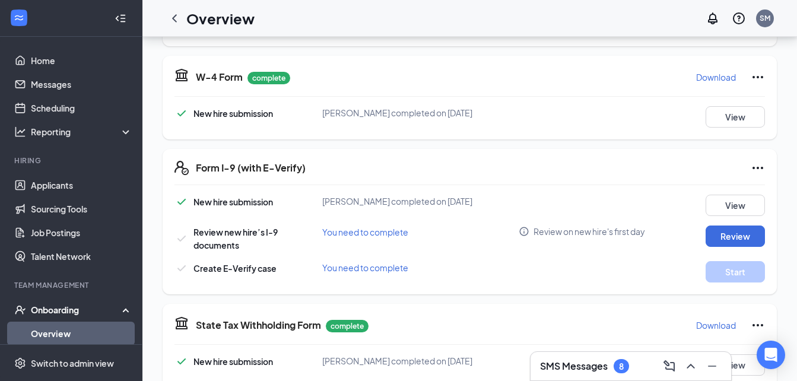
scroll to position [275, 0]
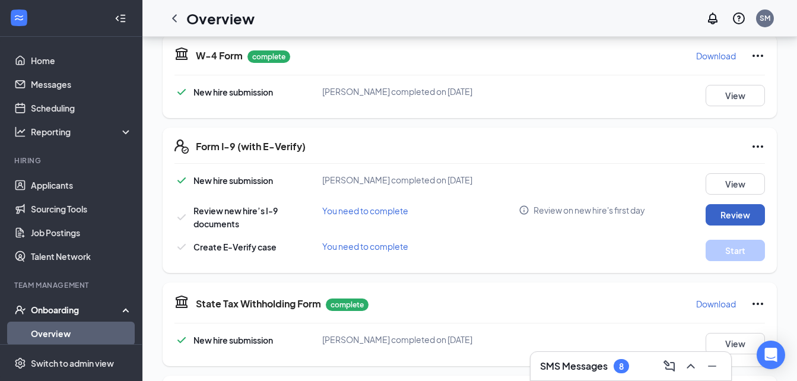
click at [745, 219] on button "Review" at bounding box center [735, 214] width 59 height 21
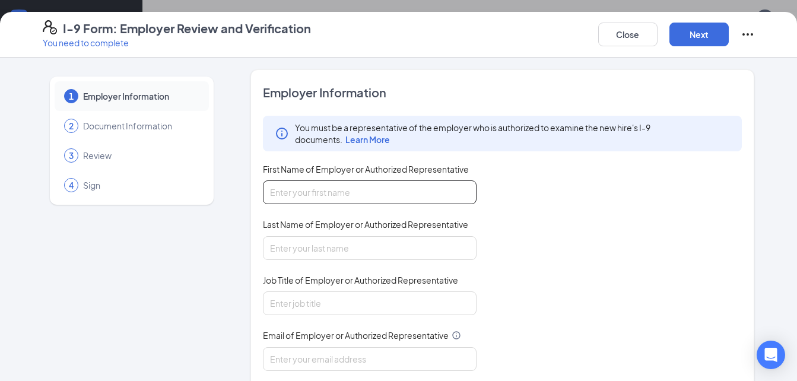
click at [418, 188] on input "First Name of Employer or Authorized Representative" at bounding box center [370, 192] width 214 height 24
type input "stacy"
type input "miller"
type input "stacyspacey5@yahoo.com"
type input "8434293549"
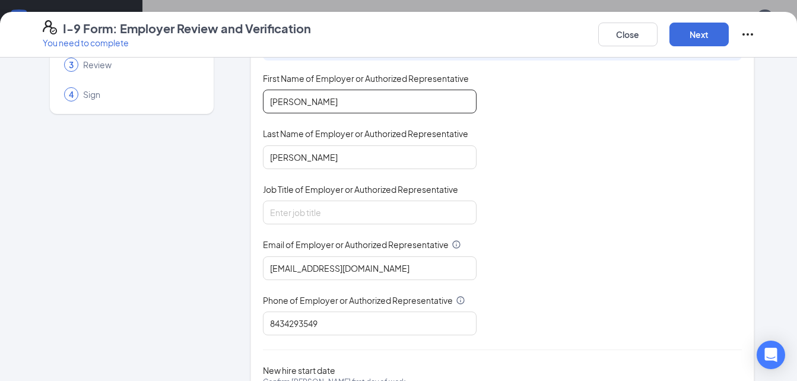
scroll to position [93, 0]
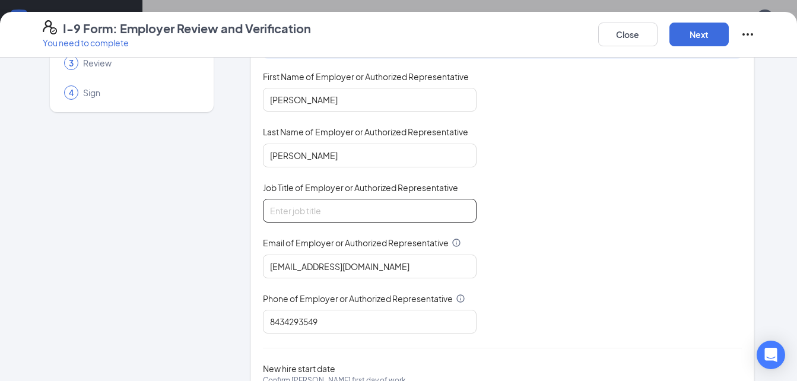
click at [374, 212] on input "Job Title of Employer or Authorized Representative" at bounding box center [370, 211] width 214 height 24
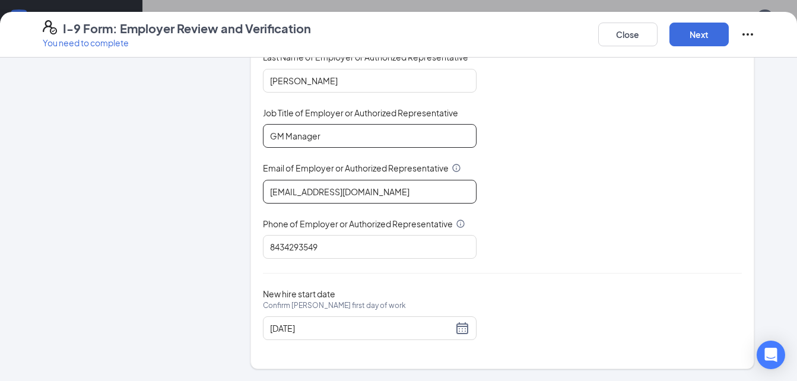
type input "GM Manager"
click at [393, 193] on input "stacyspacey5@yahoo.com" at bounding box center [370, 192] width 214 height 24
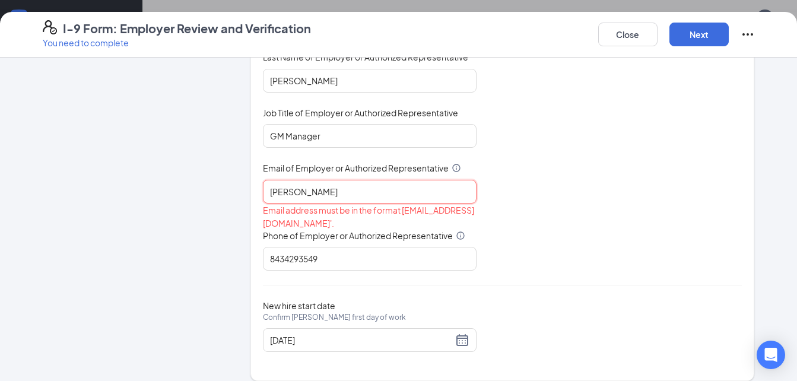
type input "stacymiller@ddcoastal.com"
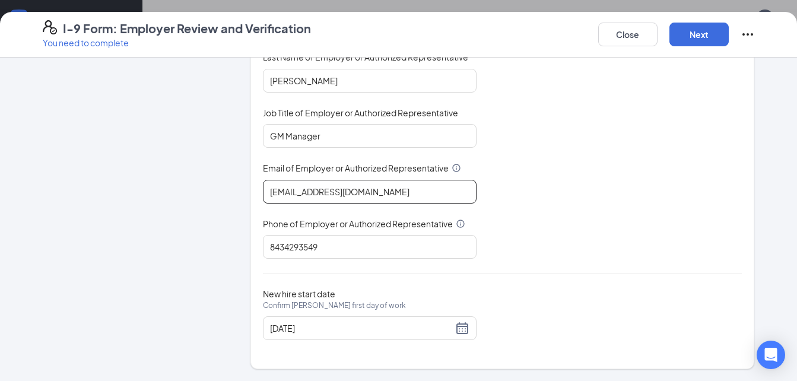
scroll to position [501, 0]
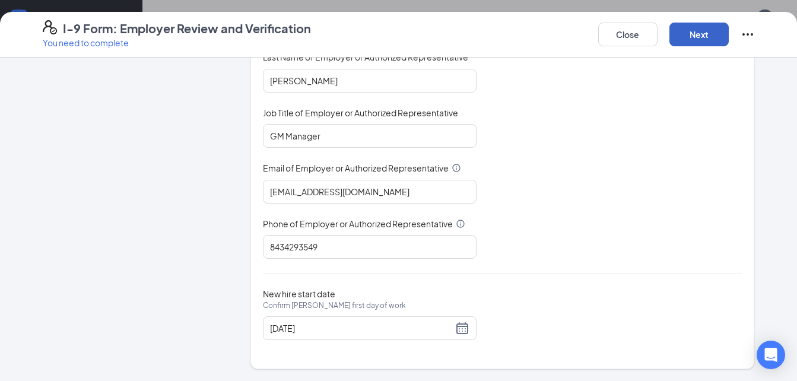
click at [713, 33] on button "Next" at bounding box center [698, 35] width 59 height 24
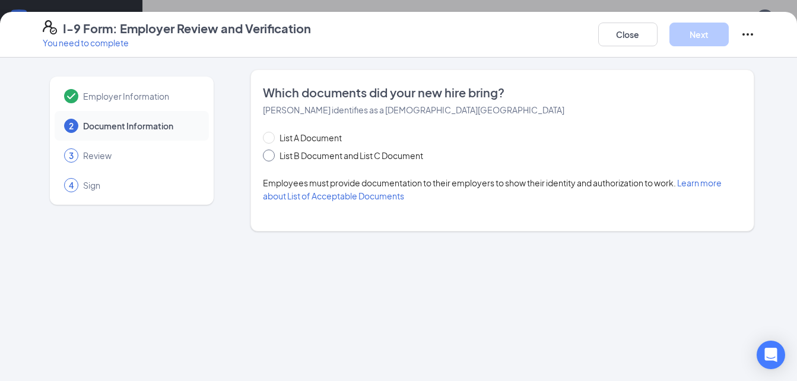
click at [268, 154] on input "List B Document and List C Document" at bounding box center [267, 154] width 8 height 8
radio input "true"
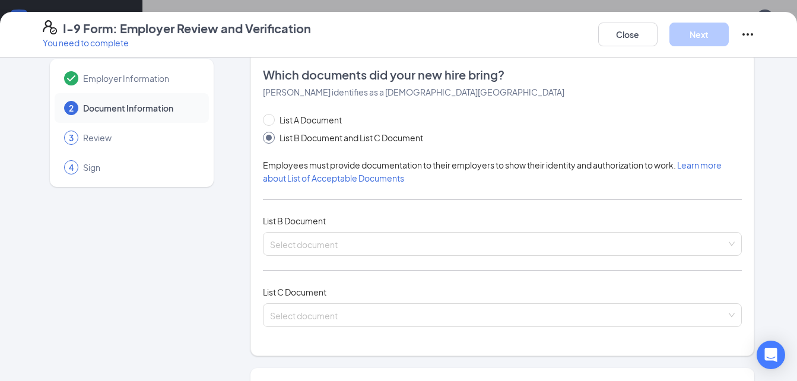
scroll to position [15, 0]
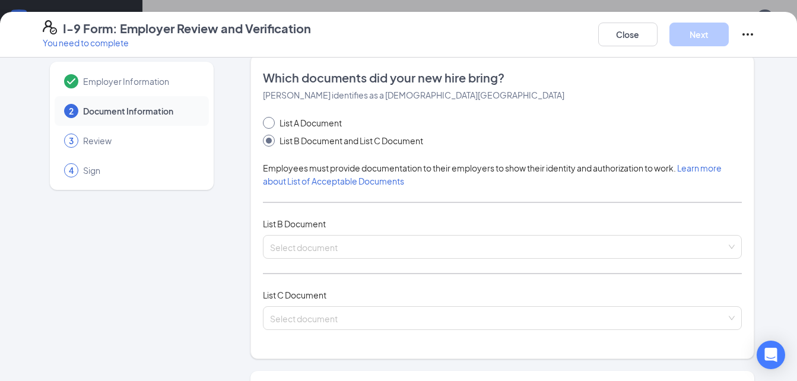
click at [263, 121] on input "List A Document" at bounding box center [267, 121] width 8 height 8
radio input "true"
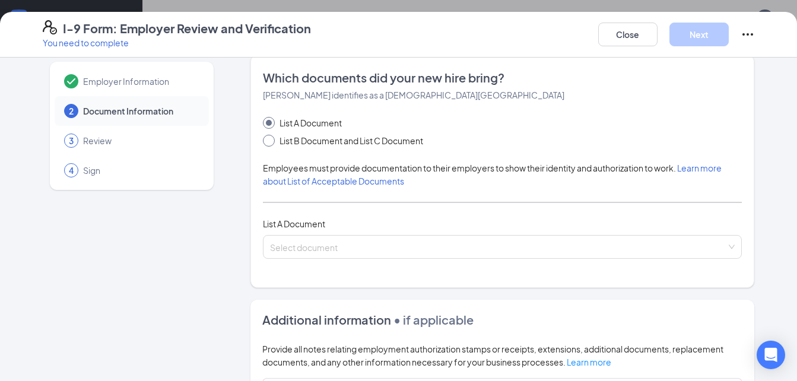
click at [263, 139] on input "List B Document and List C Document" at bounding box center [267, 139] width 8 height 8
radio input "true"
radio input "false"
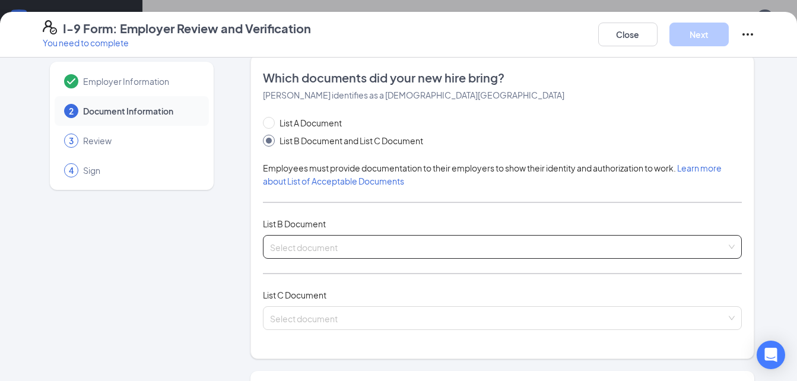
click at [335, 245] on input "search" at bounding box center [498, 245] width 457 height 18
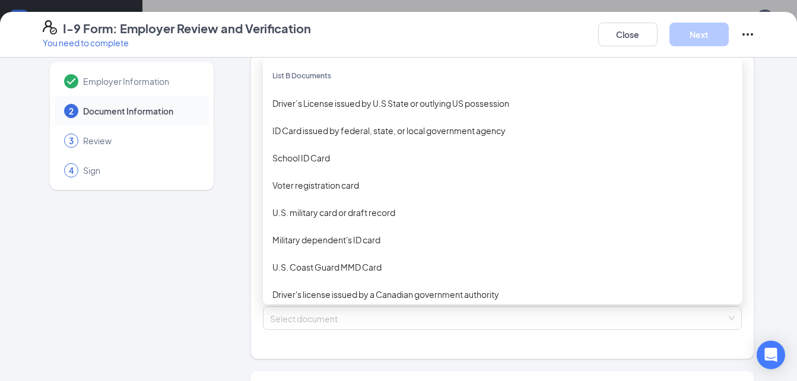
click at [412, 107] on div "Driver’s License issued by U.S State or outlying US possession" at bounding box center [502, 103] width 461 height 13
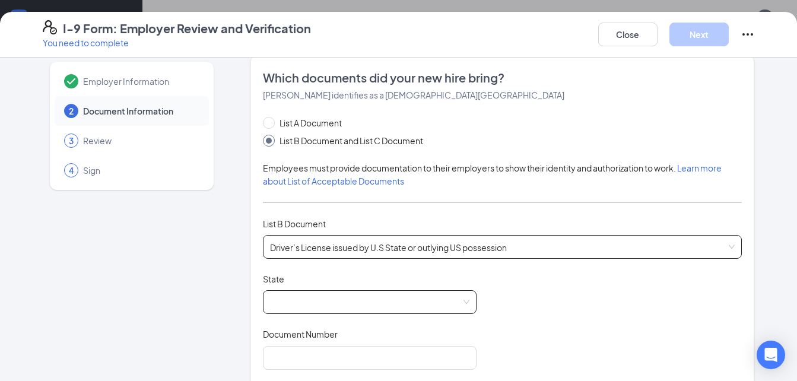
click at [350, 299] on span at bounding box center [369, 302] width 199 height 23
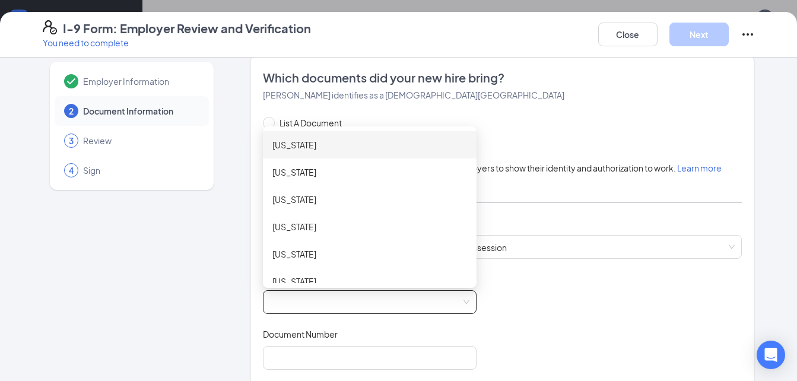
click at [323, 297] on span at bounding box center [369, 302] width 199 height 23
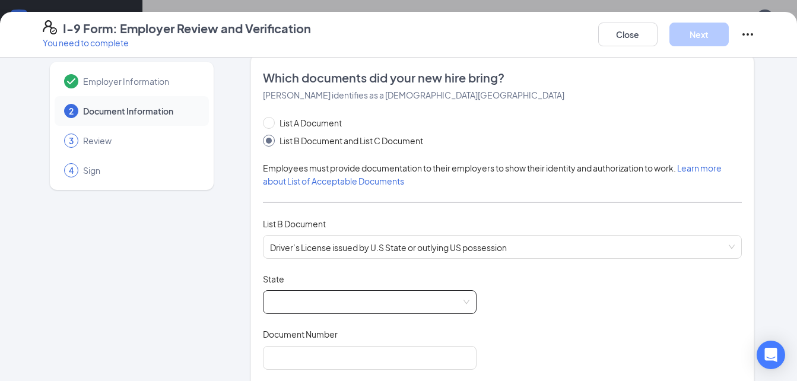
click at [333, 300] on span at bounding box center [369, 302] width 199 height 23
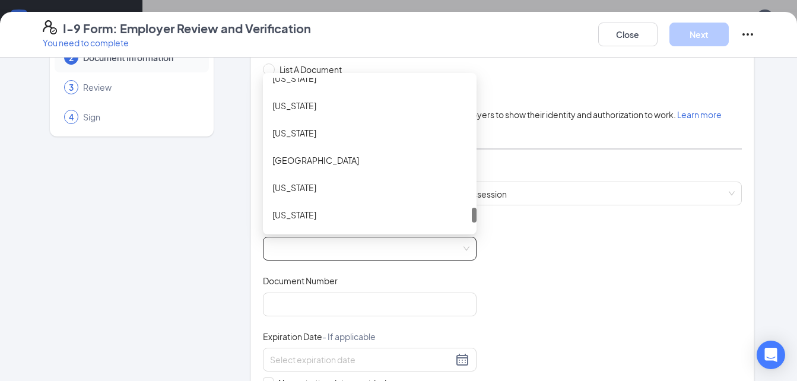
scroll to position [66, 0]
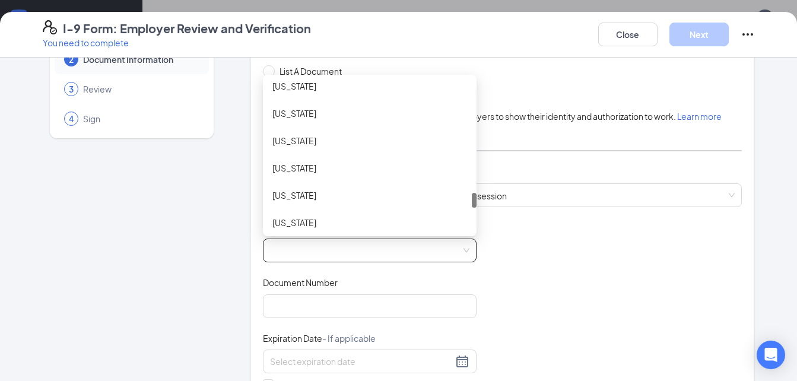
click at [313, 165] on div "South Carolina" at bounding box center [369, 167] width 195 height 13
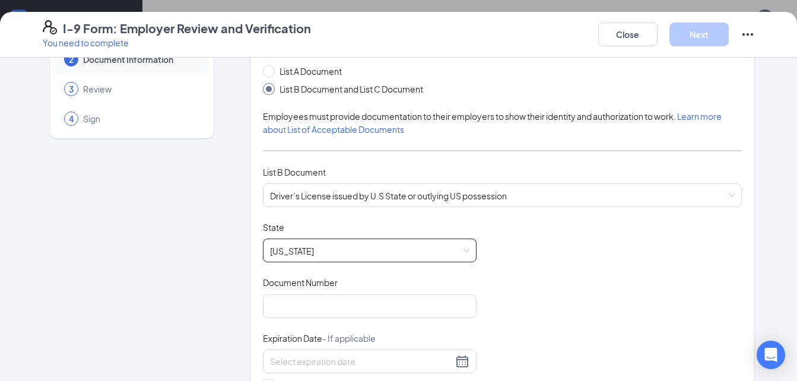
scroll to position [0, 0]
click at [349, 303] on input "Document Number" at bounding box center [370, 306] width 214 height 24
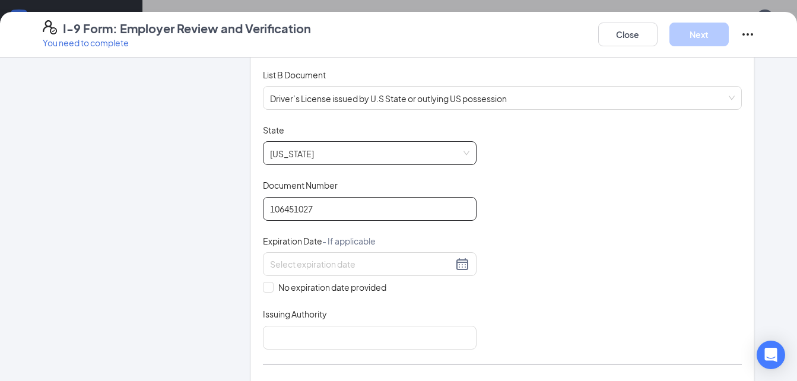
scroll to position [202, 0]
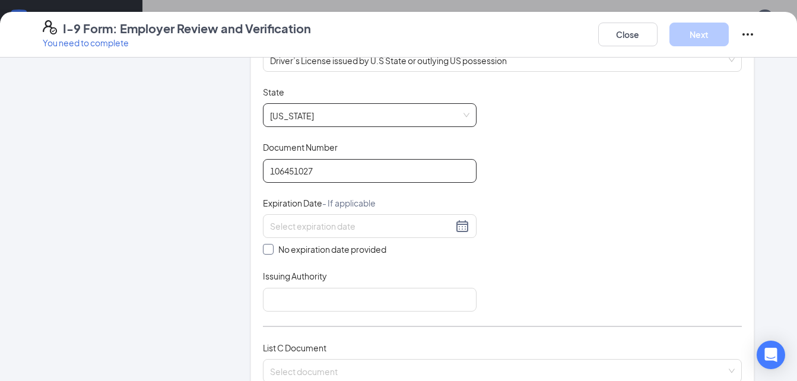
type input "106451027"
click at [339, 249] on span "No expiration date provided" at bounding box center [333, 249] width 118 height 13
click at [271, 249] on input "No expiration date provided" at bounding box center [267, 248] width 8 height 8
checkbox input "true"
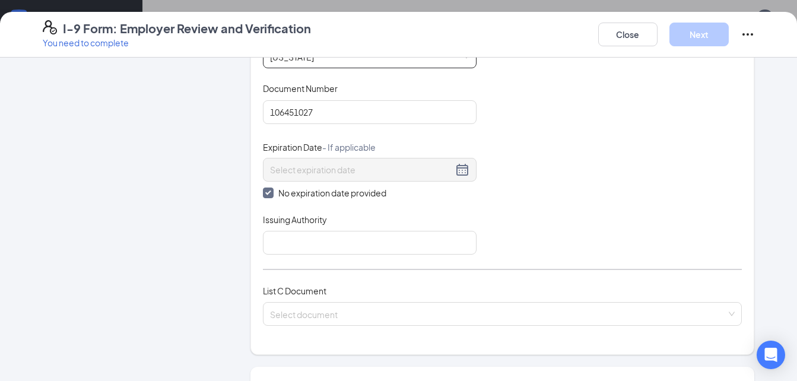
scroll to position [278, 0]
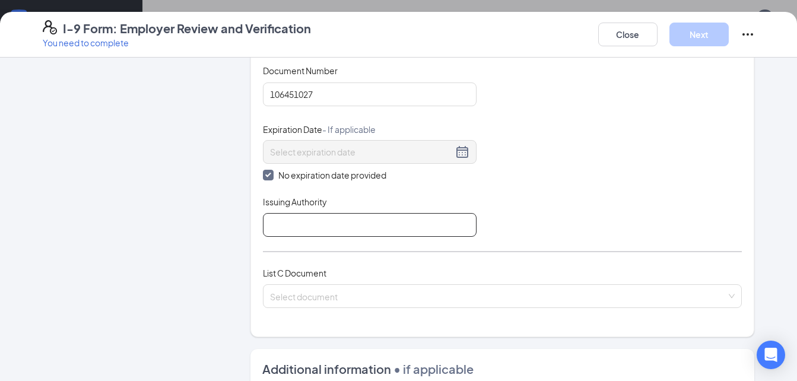
click at [354, 227] on input "Issuing Authority" at bounding box center [370, 225] width 214 height 24
type input "South Carolina"
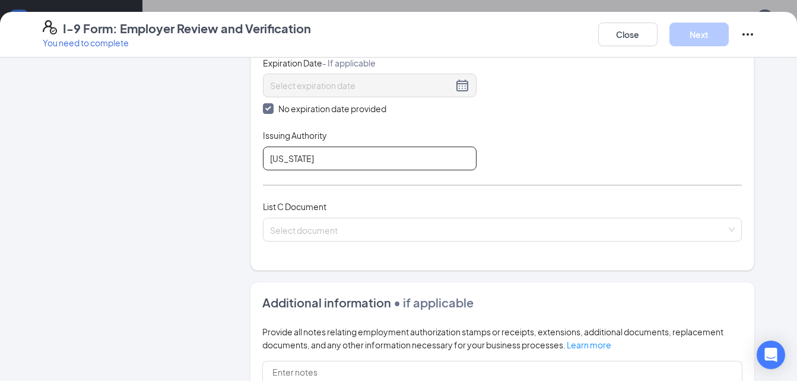
scroll to position [345, 0]
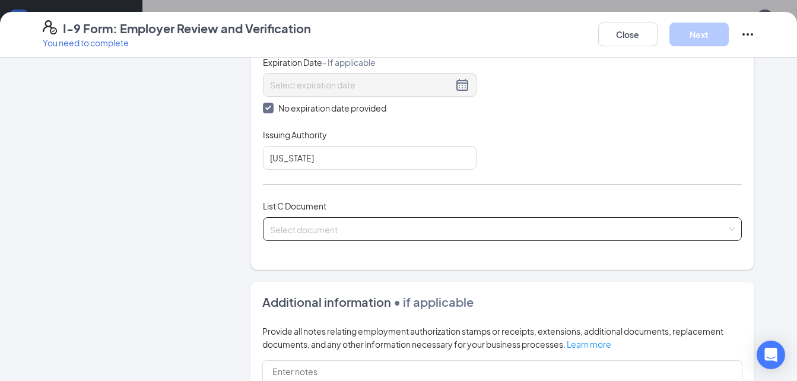
click at [354, 232] on input "search" at bounding box center [498, 227] width 457 height 18
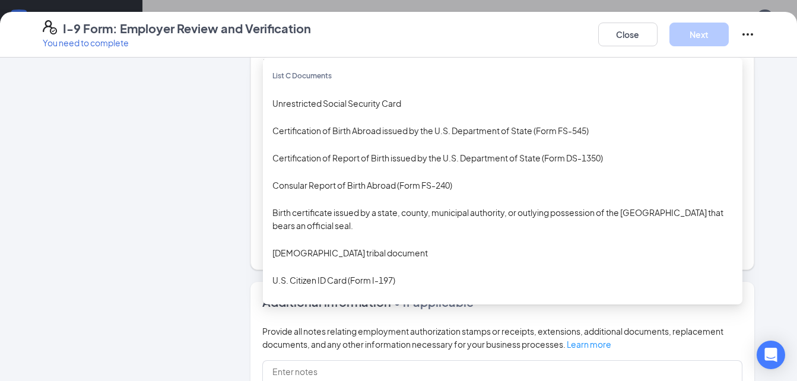
click at [372, 100] on div "Unrestricted Social Security Card" at bounding box center [502, 103] width 461 height 13
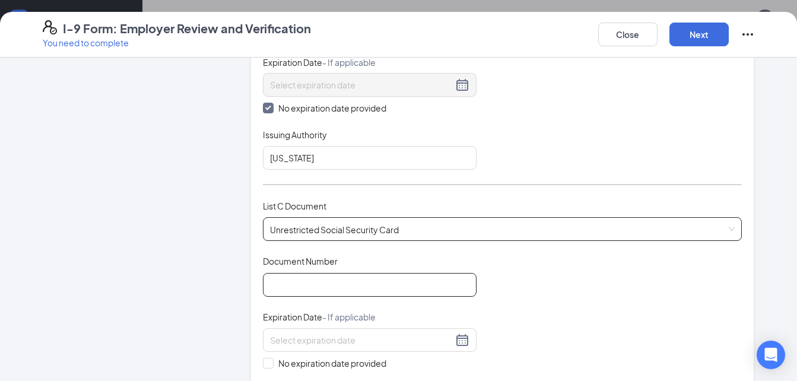
click at [397, 284] on input "Document Number" at bounding box center [370, 285] width 214 height 24
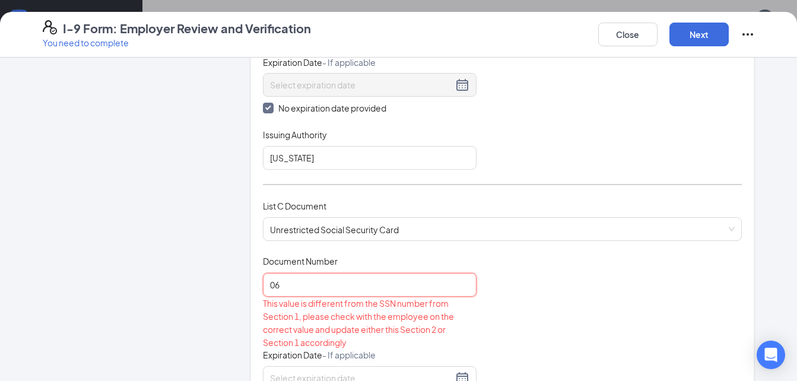
type input "0"
click at [362, 228] on span "Unrestricted Social Security Card" at bounding box center [502, 229] width 465 height 23
type input "13906"
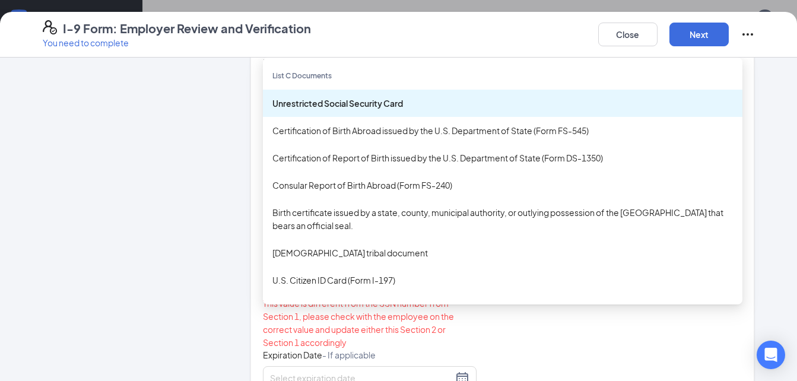
click at [396, 219] on div "Birth certificate issued by a state, county, municipal authority, or outlying p…" at bounding box center [502, 219] width 461 height 26
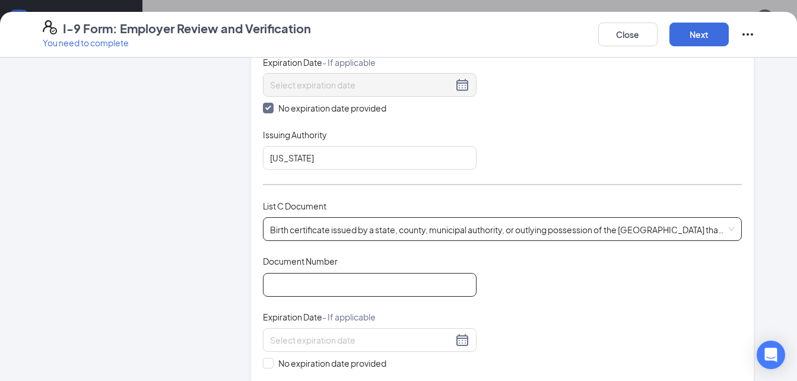
click at [378, 291] on input "Document Number" at bounding box center [370, 285] width 214 height 24
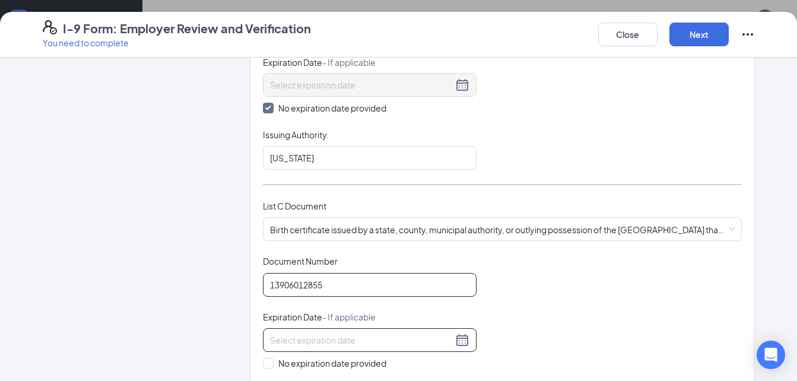
type input "13906012855"
click at [335, 339] on input at bounding box center [361, 340] width 183 height 13
click at [398, 366] on button "button" at bounding box center [399, 366] width 13 height 24
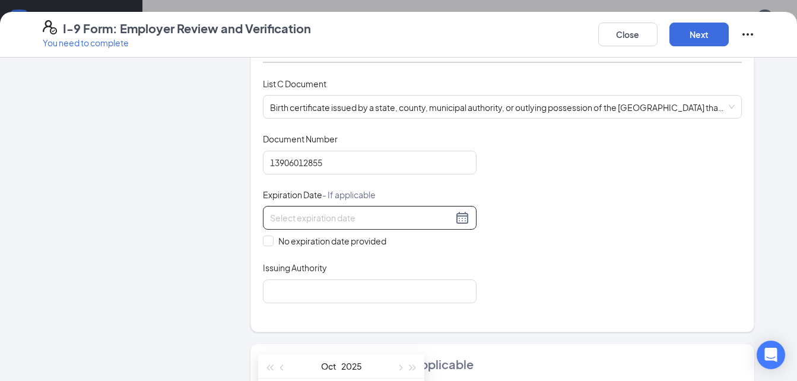
scroll to position [469, 0]
click at [313, 242] on span "No expiration date provided" at bounding box center [333, 239] width 118 height 13
click at [271, 242] on input "No expiration date provided" at bounding box center [267, 238] width 8 height 8
checkbox input "true"
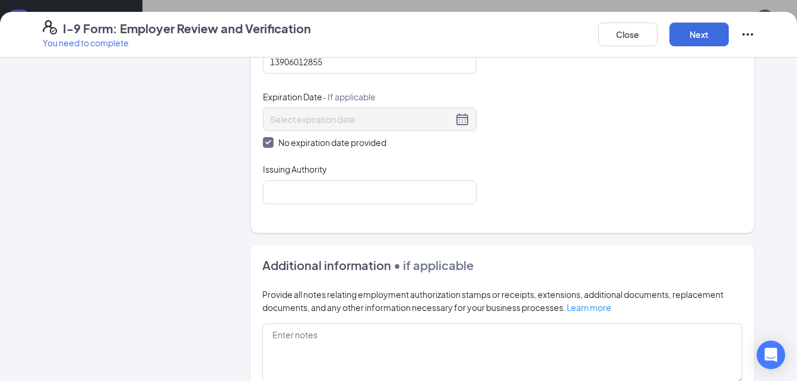
scroll to position [572, 0]
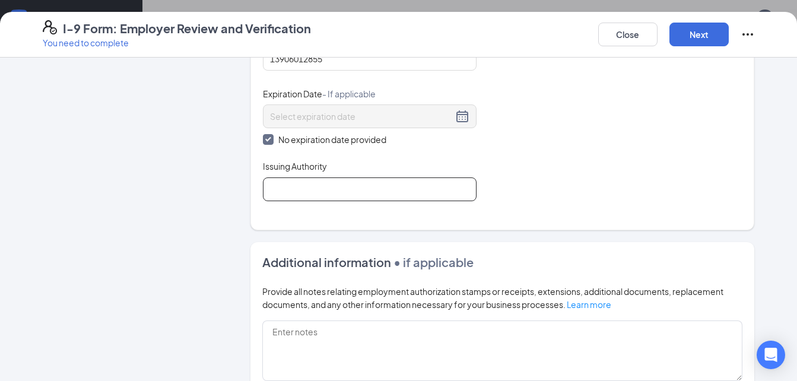
click at [368, 191] on input "Issuing Authority" at bounding box center [370, 189] width 214 height 24
type input "sc"
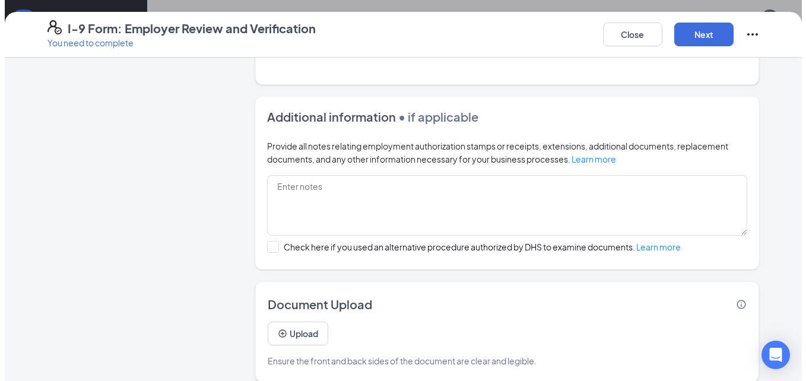
scroll to position [730, 0]
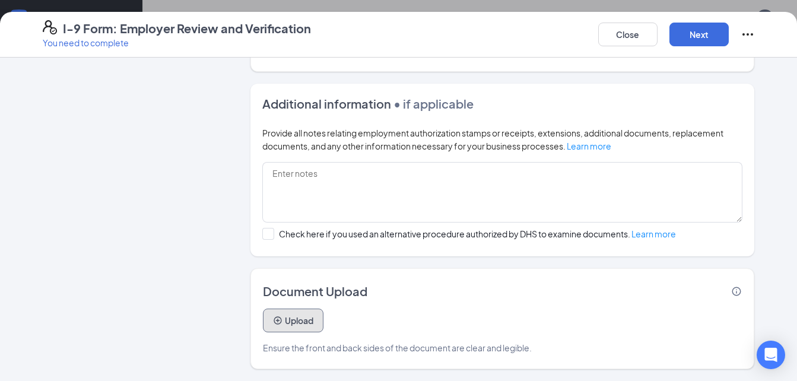
click at [317, 319] on button "Upload" at bounding box center [293, 321] width 61 height 24
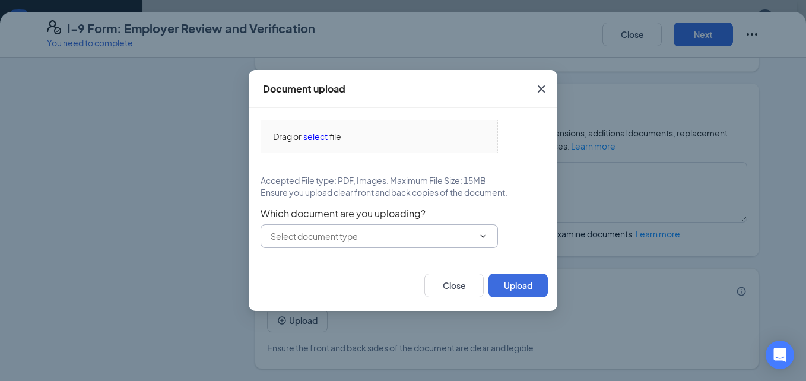
click at [428, 233] on input "text" at bounding box center [372, 236] width 203 height 13
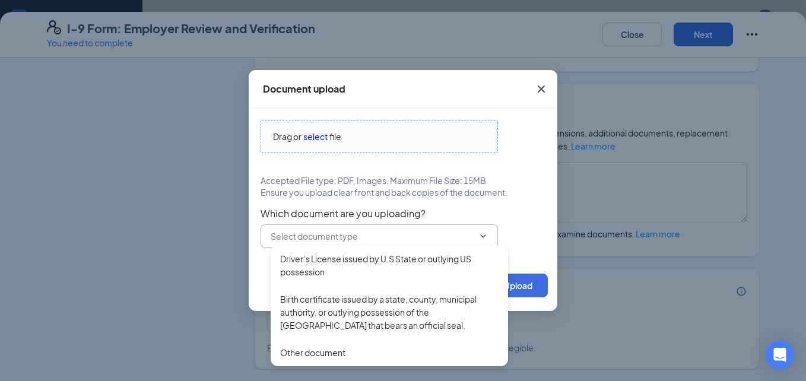
click at [422, 142] on div "Drag or select file" at bounding box center [379, 136] width 236 height 13
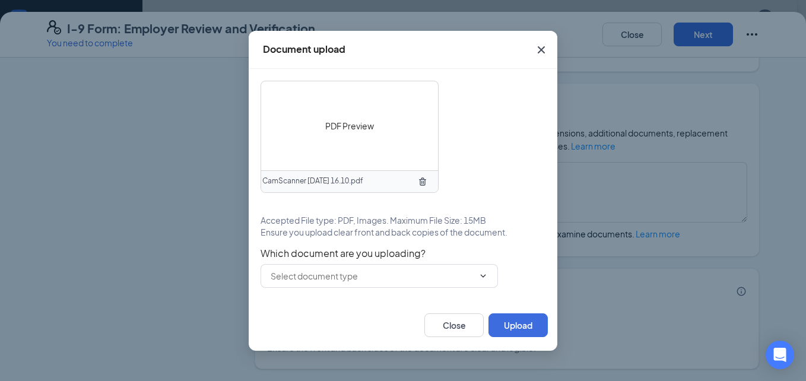
click at [361, 133] on div "PDF Preview" at bounding box center [349, 125] width 177 height 89
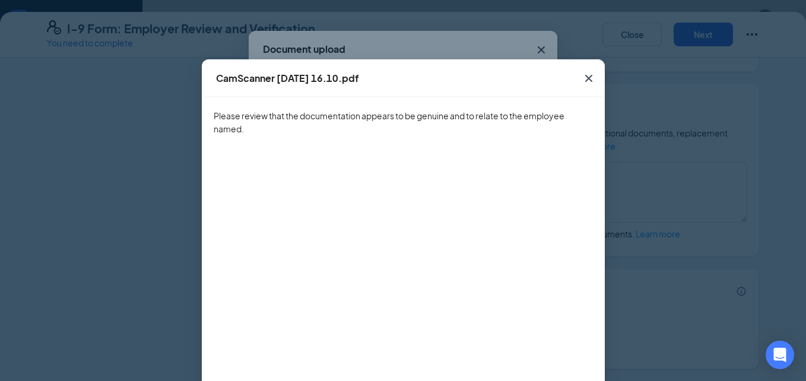
click at [587, 78] on icon "Cross" at bounding box center [589, 78] width 14 height 14
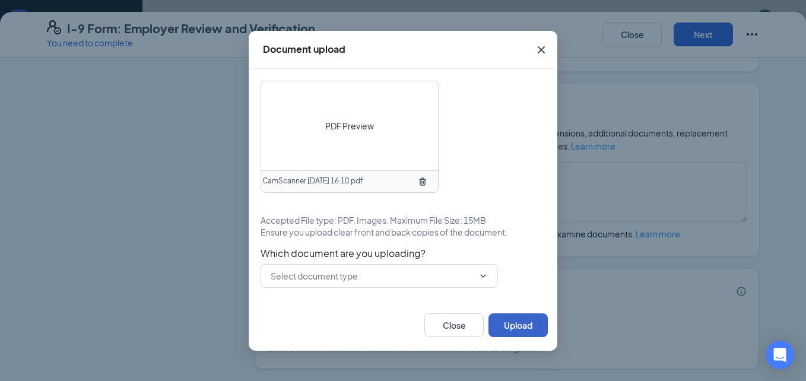
click at [518, 326] on button "Upload" at bounding box center [517, 325] width 59 height 24
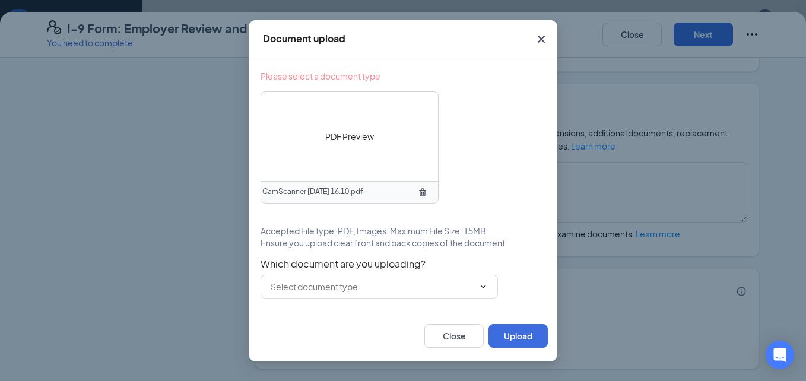
click at [377, 191] on div "CamScanner 9-16-25 16.10.pdf" at bounding box center [349, 192] width 177 height 22
click at [348, 193] on span "CamScanner 9-16-25 16.10.pdf" at bounding box center [312, 191] width 101 height 11
click at [310, 177] on div "PDF Preview" at bounding box center [349, 136] width 177 height 89
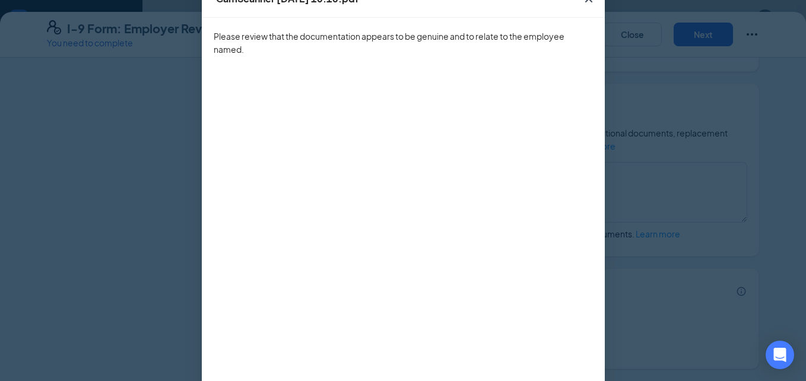
scroll to position [138, 0]
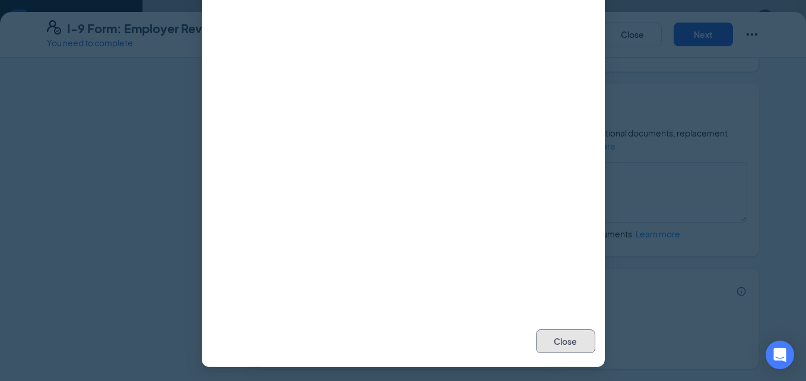
click at [562, 345] on button "Close" at bounding box center [565, 341] width 59 height 24
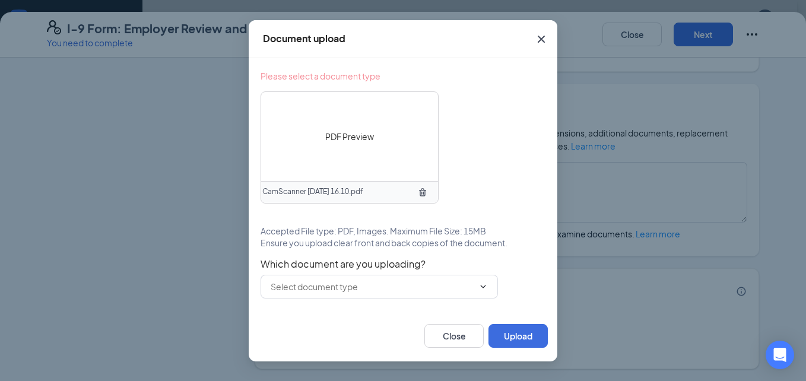
scroll to position [0, 0]
click at [741, 165] on div "Document upload Please select a document type PDF Preview CamScanner 9-16-25 16…" at bounding box center [403, 190] width 806 height 381
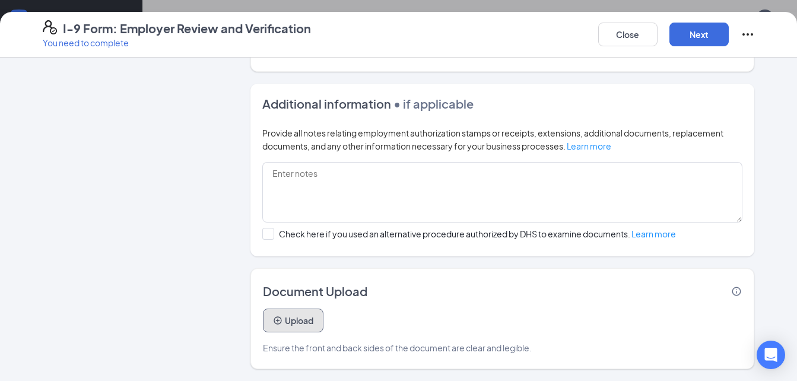
click at [303, 322] on button "Upload" at bounding box center [293, 321] width 61 height 24
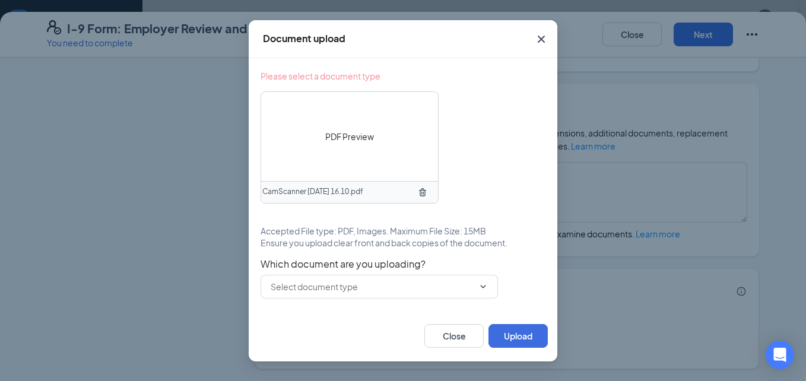
click at [360, 194] on span "CamScanner 9-16-25 16.10.pdf" at bounding box center [312, 191] width 101 height 11
click at [373, 289] on input "text" at bounding box center [372, 286] width 203 height 13
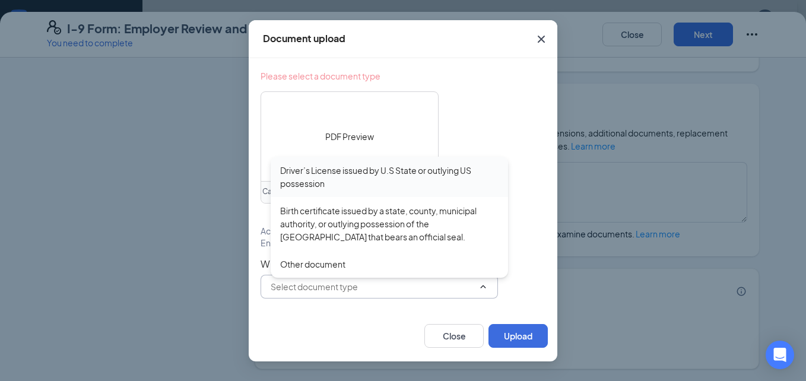
click at [400, 177] on div "Driver’s License issued by U.S State or outlying US possession" at bounding box center [389, 177] width 218 height 26
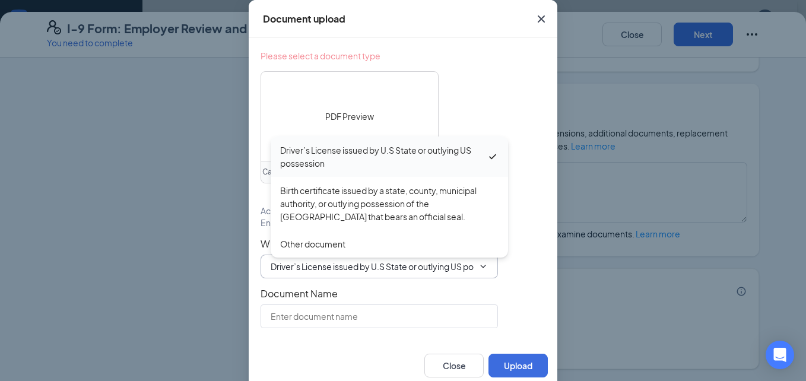
type input "Driver’s License issued by U.S State or outlying US possession"
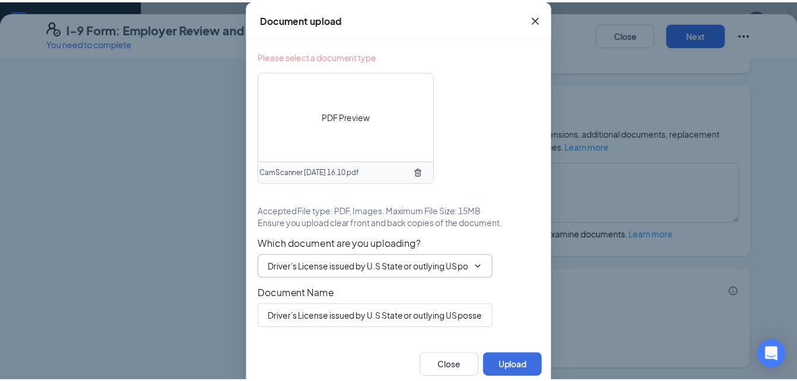
scroll to position [10, 0]
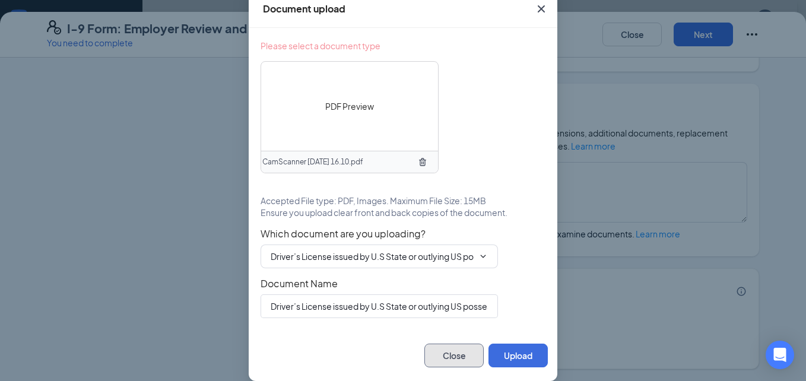
click at [449, 355] on button "Close" at bounding box center [453, 356] width 59 height 24
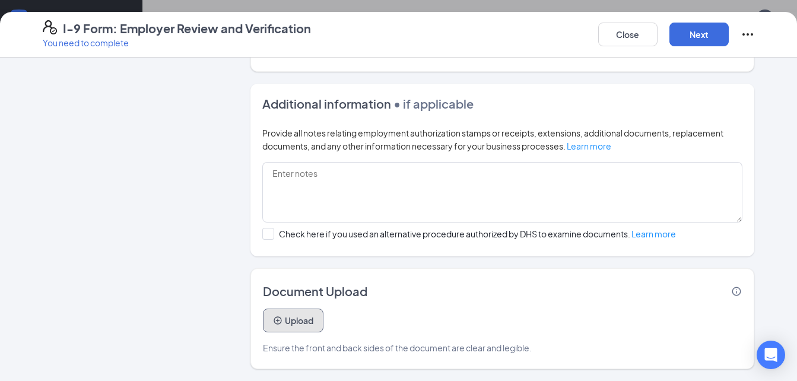
click at [312, 321] on button "Upload" at bounding box center [293, 321] width 61 height 24
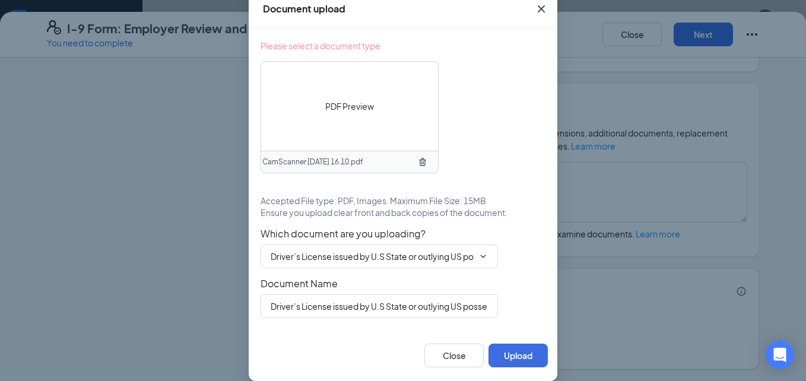
click at [418, 167] on icon "TrashOutline" at bounding box center [422, 161] width 9 height 9
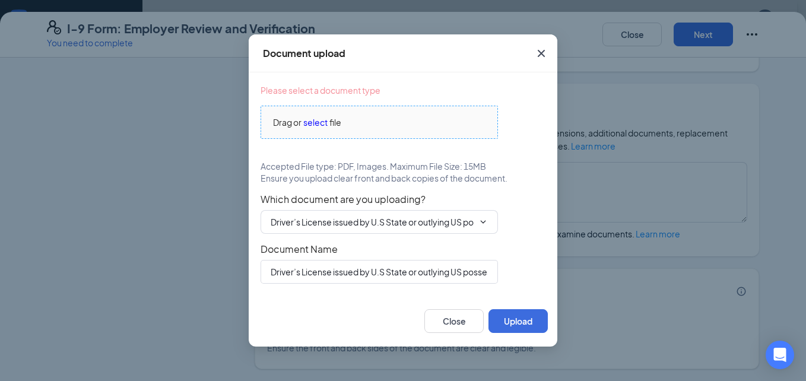
click at [357, 126] on div "Drag or select file" at bounding box center [379, 122] width 236 height 13
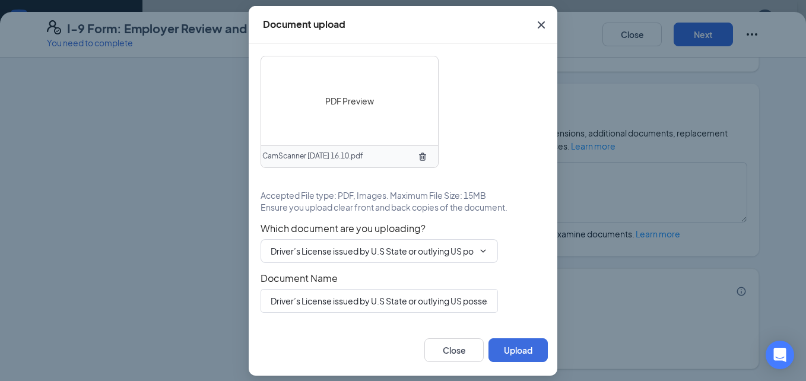
click at [335, 110] on div "PDF Preview" at bounding box center [349, 100] width 177 height 89
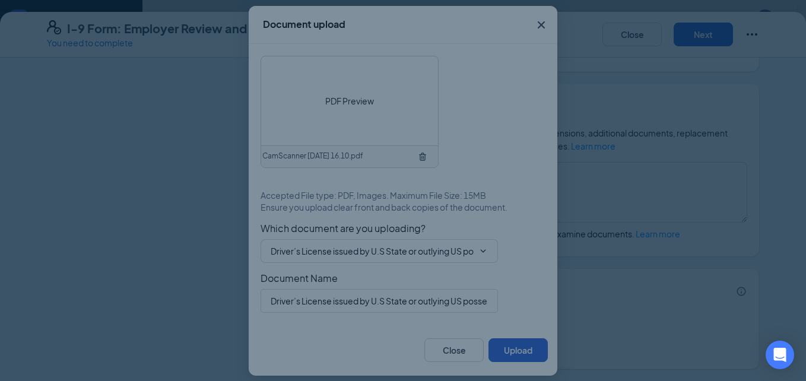
click at [335, 110] on span "Please review that the documentation appears to be genuine and to relate to the…" at bounding box center [403, 122] width 379 height 26
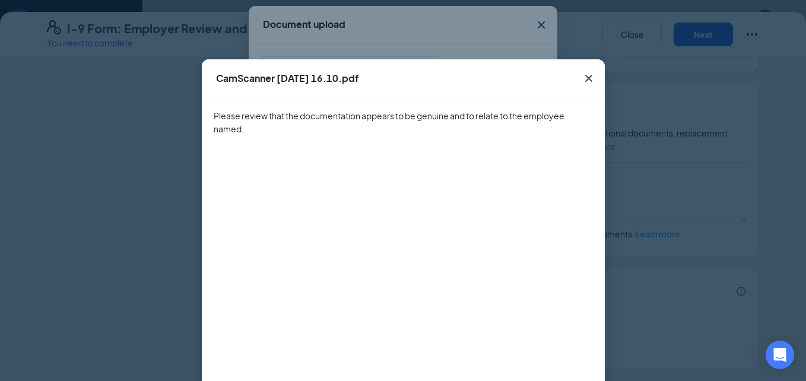
click at [585, 76] on icon "Cross" at bounding box center [588, 78] width 7 height 7
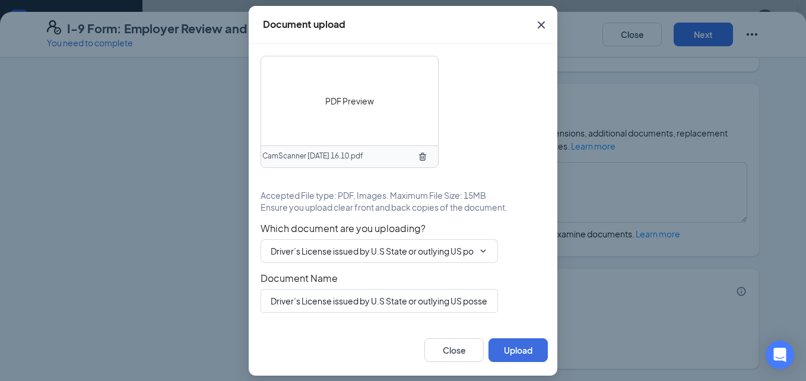
click at [423, 157] on icon "TrashOutline" at bounding box center [422, 157] width 7 height 8
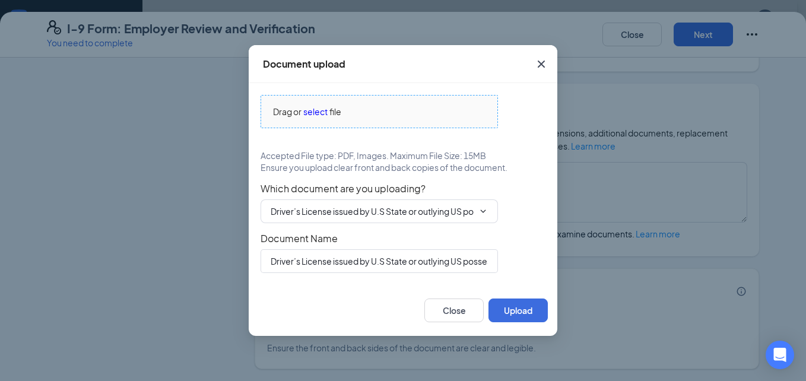
click at [369, 120] on span "Drag or select file" at bounding box center [379, 112] width 236 height 32
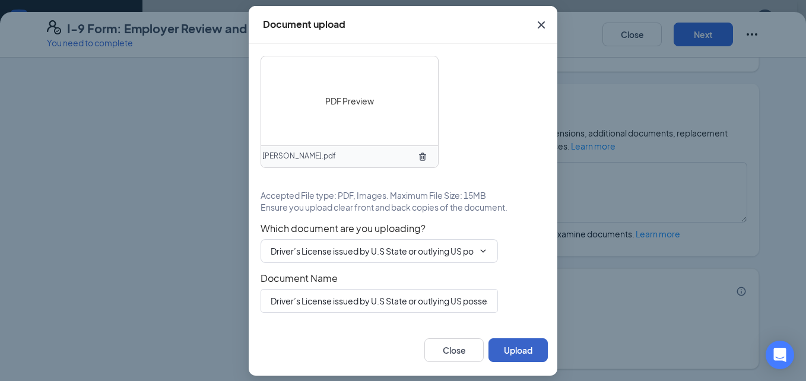
click at [506, 348] on button "Upload" at bounding box center [517, 350] width 59 height 24
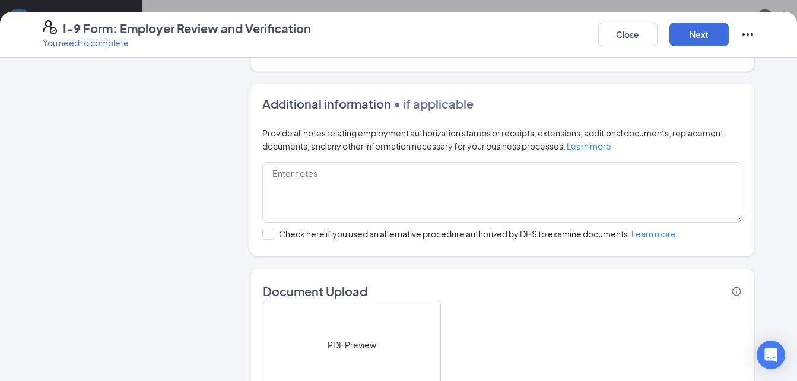
scroll to position [842, 0]
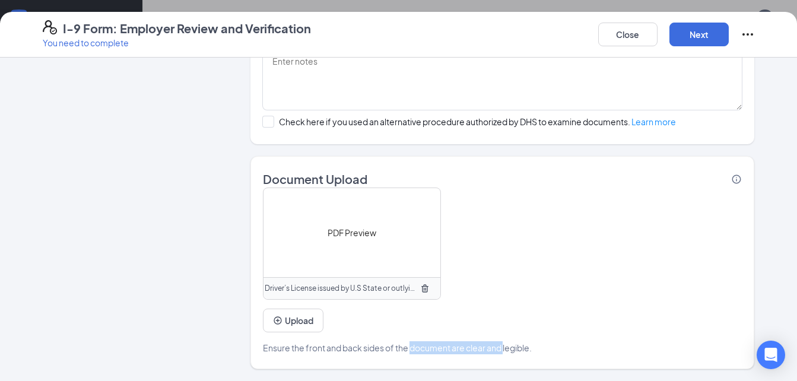
drag, startPoint x: 501, startPoint y: 288, endPoint x: 407, endPoint y: 343, distance: 108.5
click at [407, 343] on div "PDF Preview Driver’s License issued by U.S State or outlying US possession Uplo…" at bounding box center [503, 271] width 480 height 167
click at [304, 323] on button "Upload" at bounding box center [293, 321] width 61 height 24
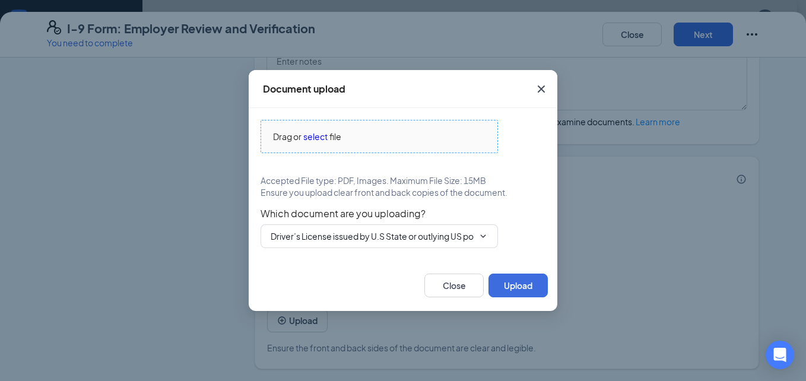
click at [369, 142] on div "Drag or select file" at bounding box center [379, 136] width 236 height 13
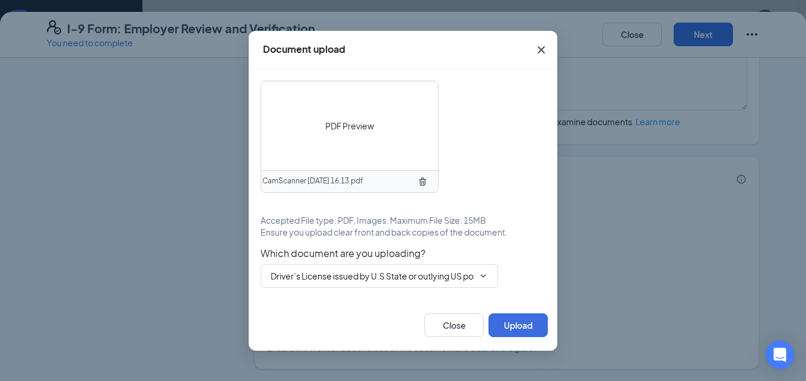
click at [367, 141] on div "PDF Preview" at bounding box center [349, 125] width 177 height 89
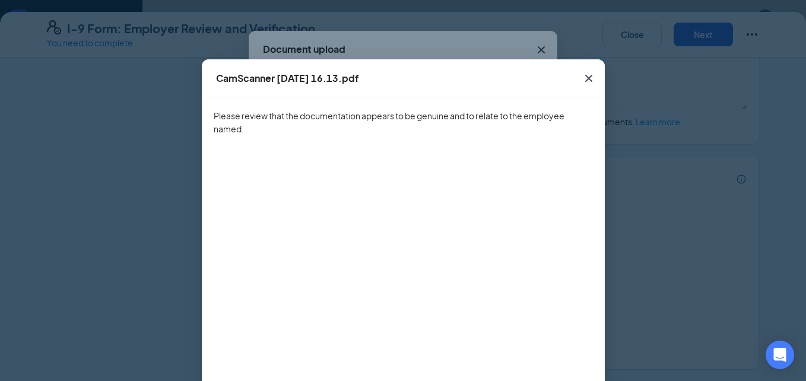
click at [582, 80] on icon "Cross" at bounding box center [589, 78] width 14 height 14
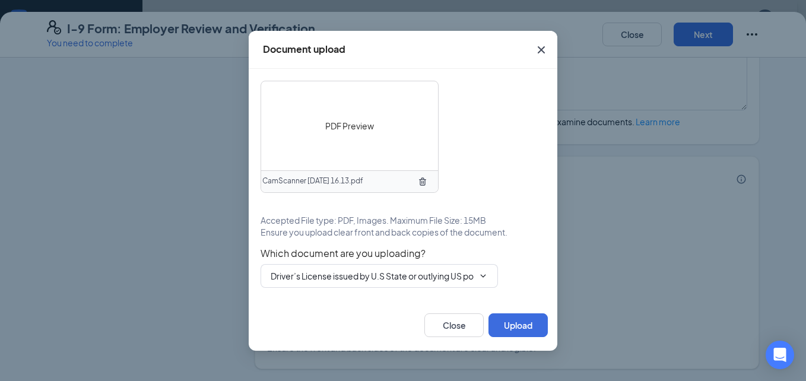
click at [362, 142] on div "PDF Preview" at bounding box center [349, 125] width 177 height 89
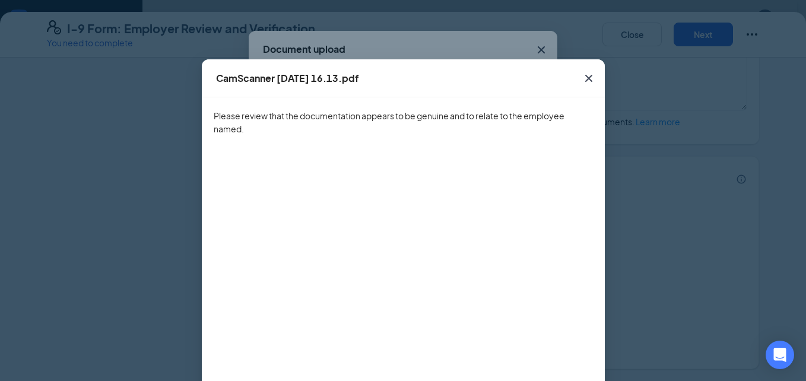
click at [585, 81] on icon "Cross" at bounding box center [588, 78] width 7 height 7
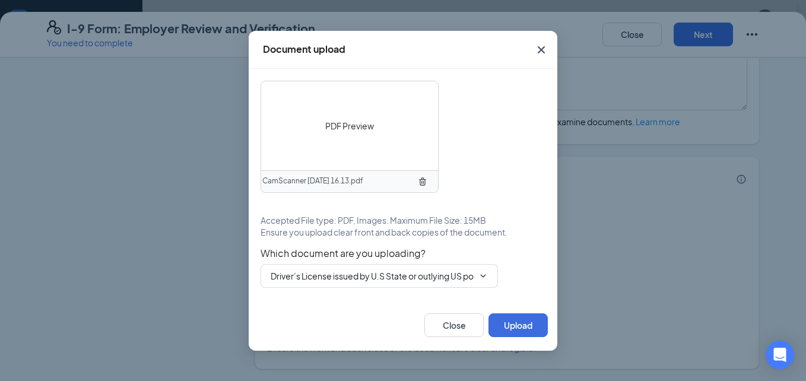
click at [421, 180] on icon "TrashOutline" at bounding box center [422, 181] width 9 height 9
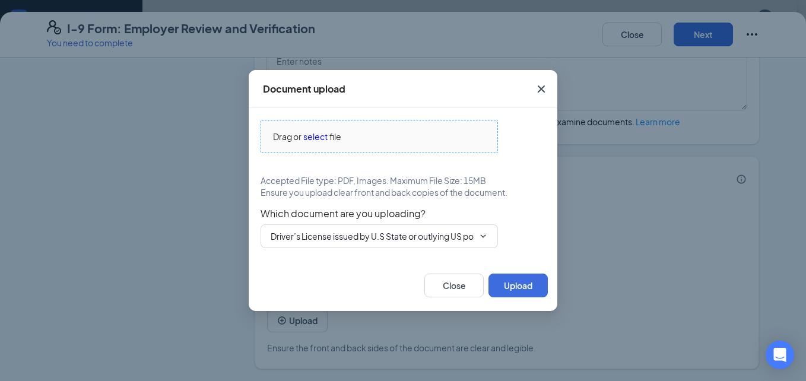
click at [331, 137] on span "file" at bounding box center [335, 136] width 12 height 13
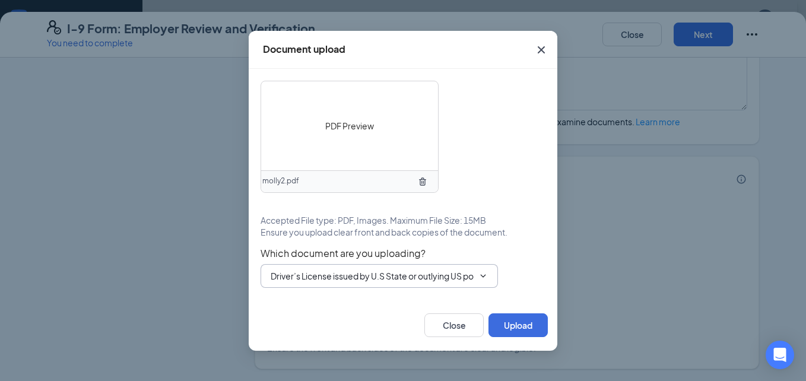
click at [380, 253] on span "Which document are you uploading?" at bounding box center [403, 253] width 285 height 12
click at [376, 277] on input "Driver’s License issued by U.S State or outlying US possession" at bounding box center [372, 275] width 203 height 13
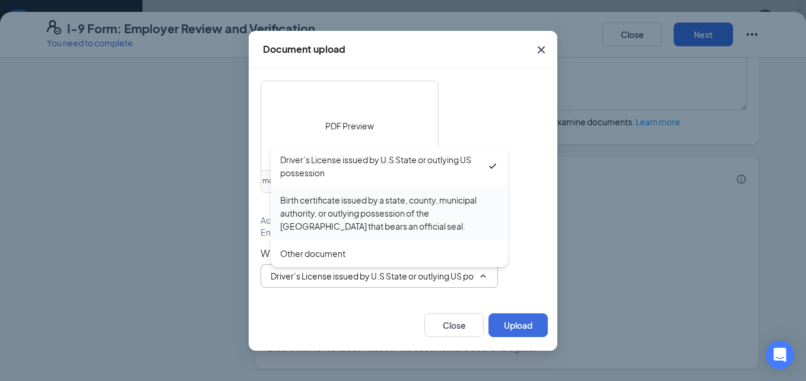
click at [347, 211] on div "Birth certificate issued by a state, county, municipal authority, or outlying p…" at bounding box center [389, 212] width 218 height 39
type input "Birth certificate issued by a state, county, municipal authority, or outlying p…"
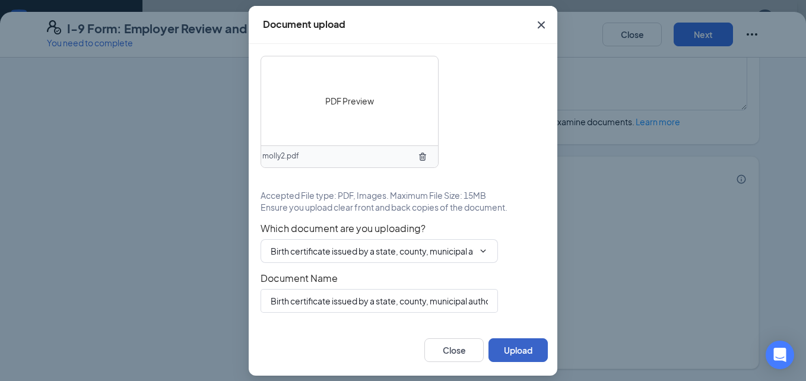
click at [504, 353] on button "Upload" at bounding box center [517, 350] width 59 height 24
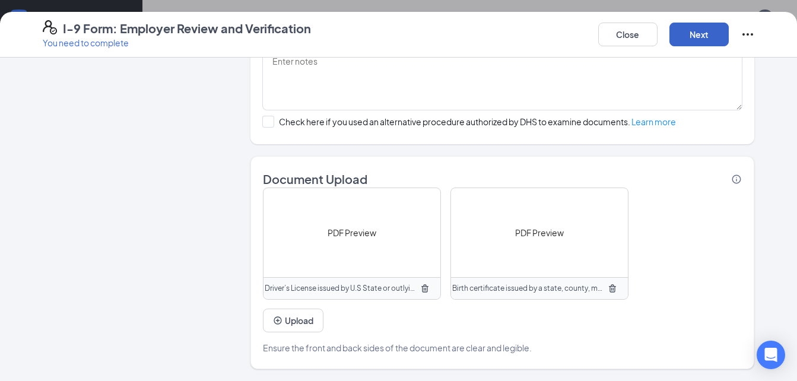
click at [693, 44] on button "Next" at bounding box center [698, 35] width 59 height 24
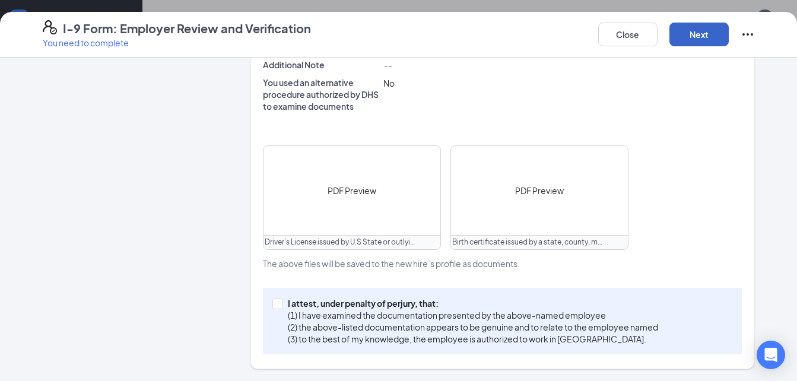
scroll to position [483, 0]
click at [273, 309] on span at bounding box center [277, 304] width 11 height 11
click at [273, 307] on input "I attest, under penalty of perjury, that: (1) I have examined the documentation…" at bounding box center [276, 303] width 8 height 8
click at [293, 325] on p "(2) the above-listed documentation appears to be genuine and to relate to the e…" at bounding box center [473, 327] width 370 height 12
click at [281, 307] on input "I attest, under penalty of perjury, that: (1) I have examined the documentation…" at bounding box center [276, 303] width 8 height 8
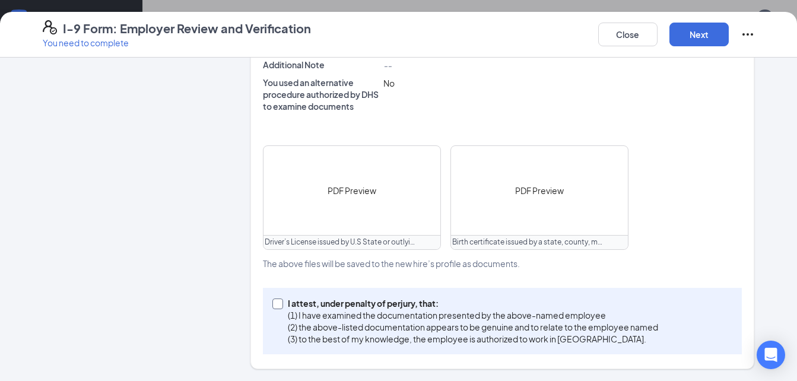
click at [272, 306] on input "I attest, under penalty of perjury, that: (1) I have examined the documentation…" at bounding box center [276, 303] width 8 height 8
checkbox input "true"
click at [697, 37] on button "Next" at bounding box center [698, 35] width 59 height 24
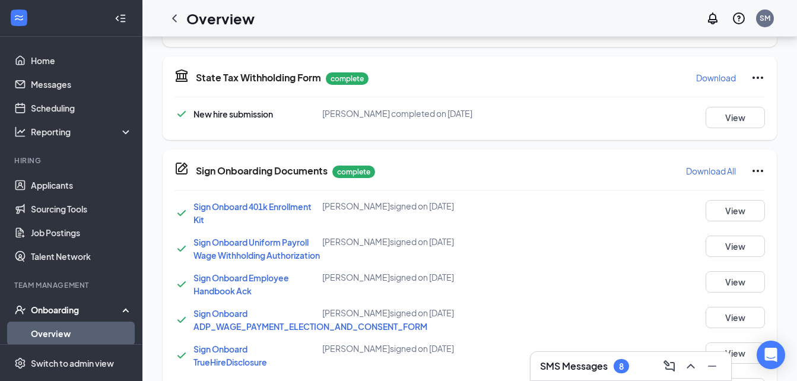
scroll to position [300, 0]
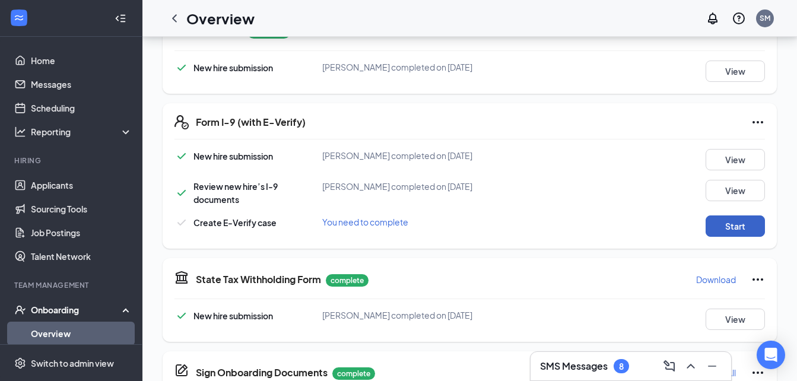
click at [741, 230] on button "Start" at bounding box center [735, 225] width 59 height 21
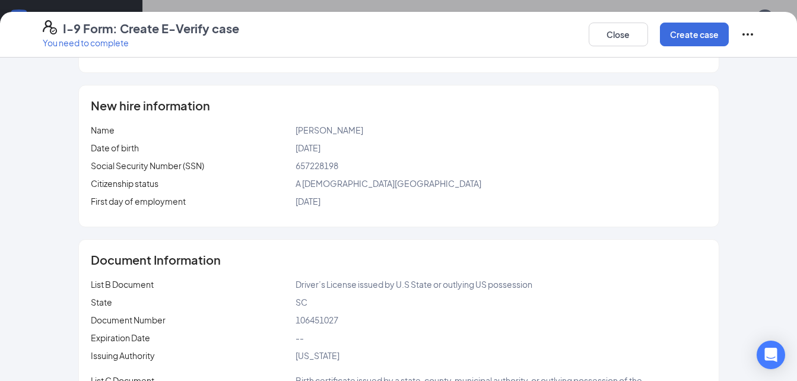
scroll to position [0, 0]
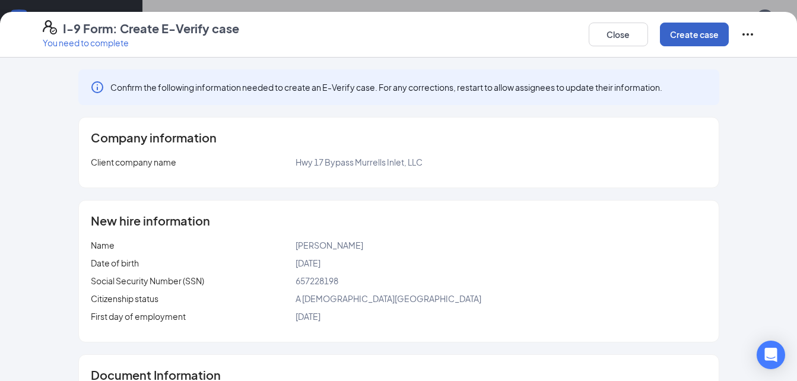
click at [709, 35] on button "Create case" at bounding box center [694, 35] width 69 height 24
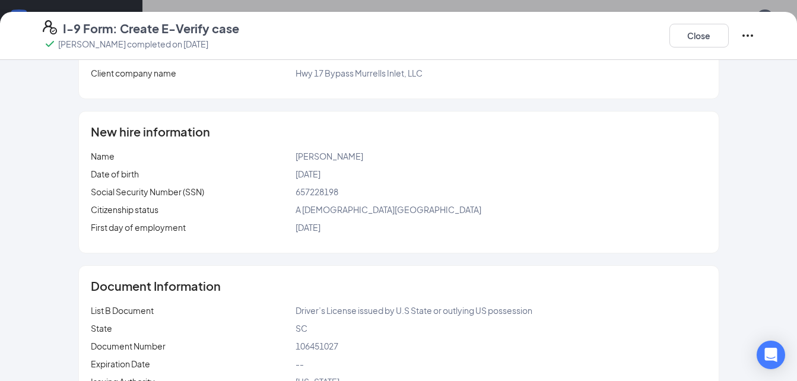
scroll to position [334, 0]
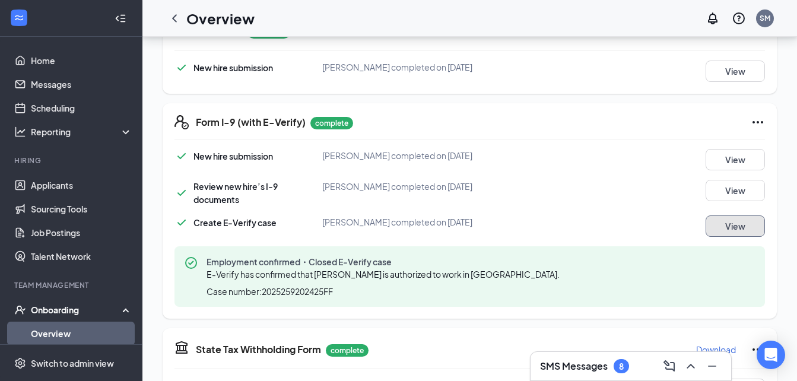
click at [737, 227] on button "View" at bounding box center [735, 225] width 59 height 21
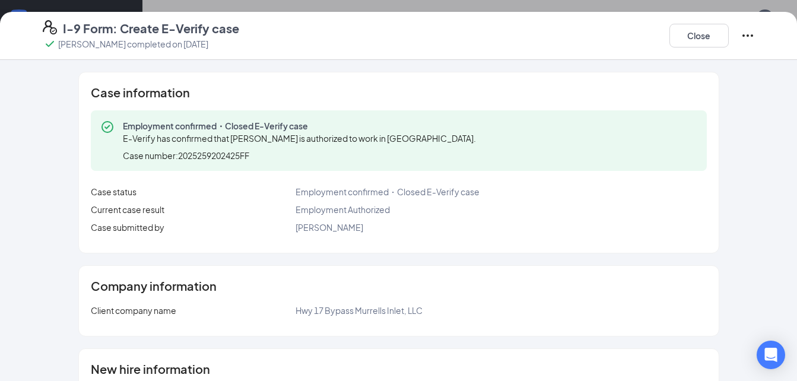
scroll to position [246, 0]
click at [707, 36] on button "Close" at bounding box center [698, 36] width 59 height 24
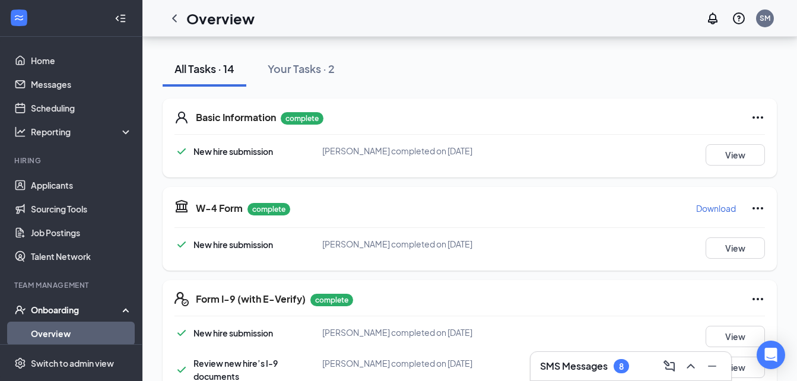
scroll to position [0, 0]
